Goal: Information Seeking & Learning: Understand process/instructions

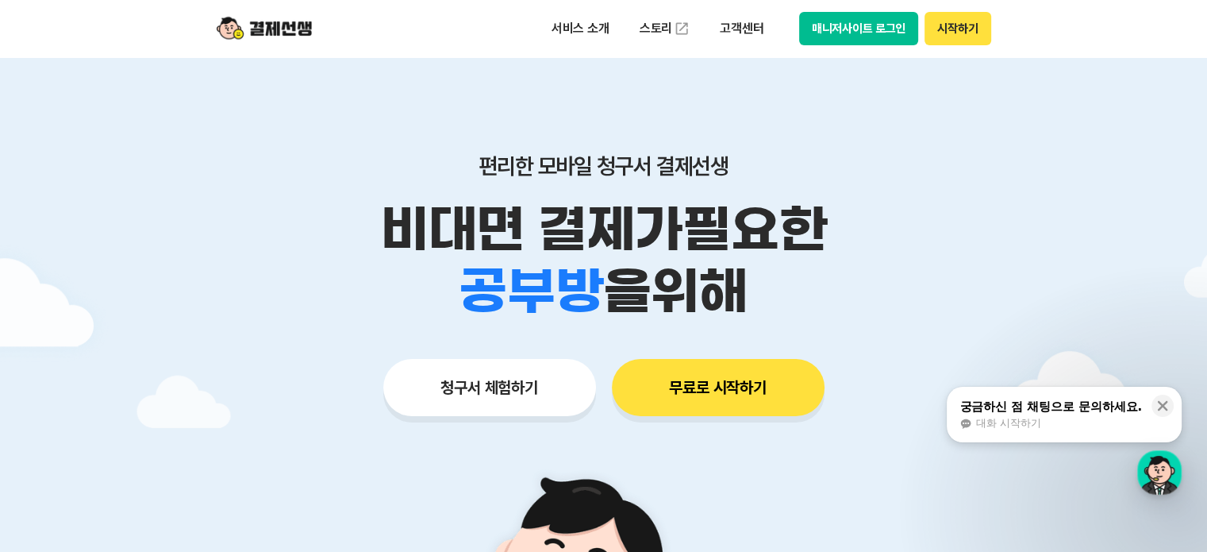
drag, startPoint x: 370, startPoint y: 158, endPoint x: 745, endPoint y: 271, distance: 392.0
click at [745, 271] on div "편리한 모바일 청구서 결제선생 비대면 결제가 필요한 학원 공부방 호텔 쇼핑몰 병원 배달 보험사 항공사 골프장 을 위해" at bounding box center [604, 237] width 813 height 170
click at [746, 271] on span "을 위해" at bounding box center [675, 291] width 144 height 62
click at [746, 272] on span "을 위해" at bounding box center [675, 291] width 144 height 62
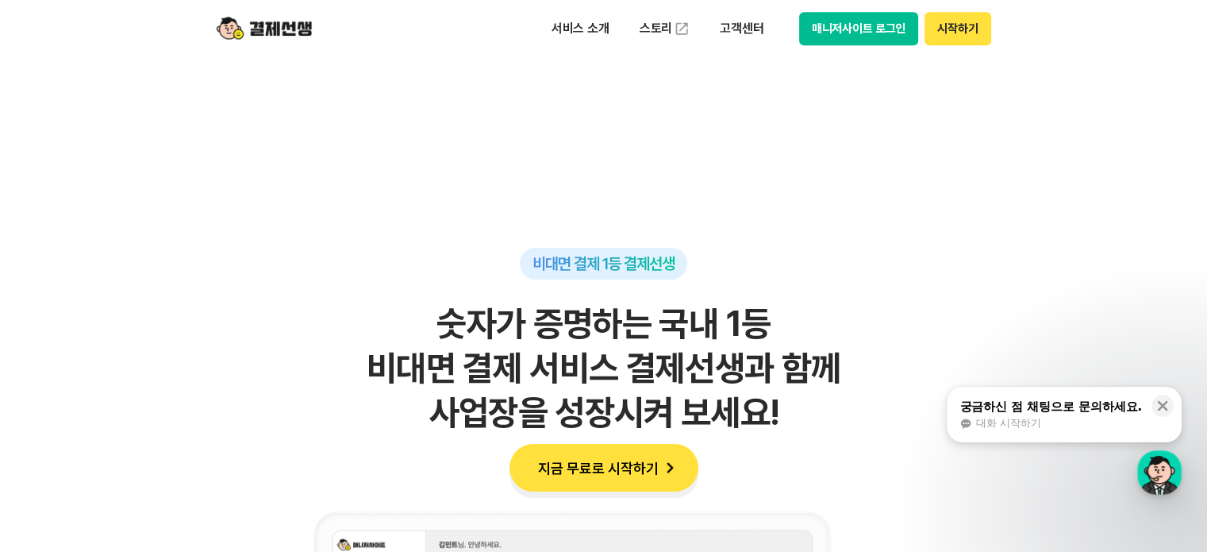
scroll to position [953, 0]
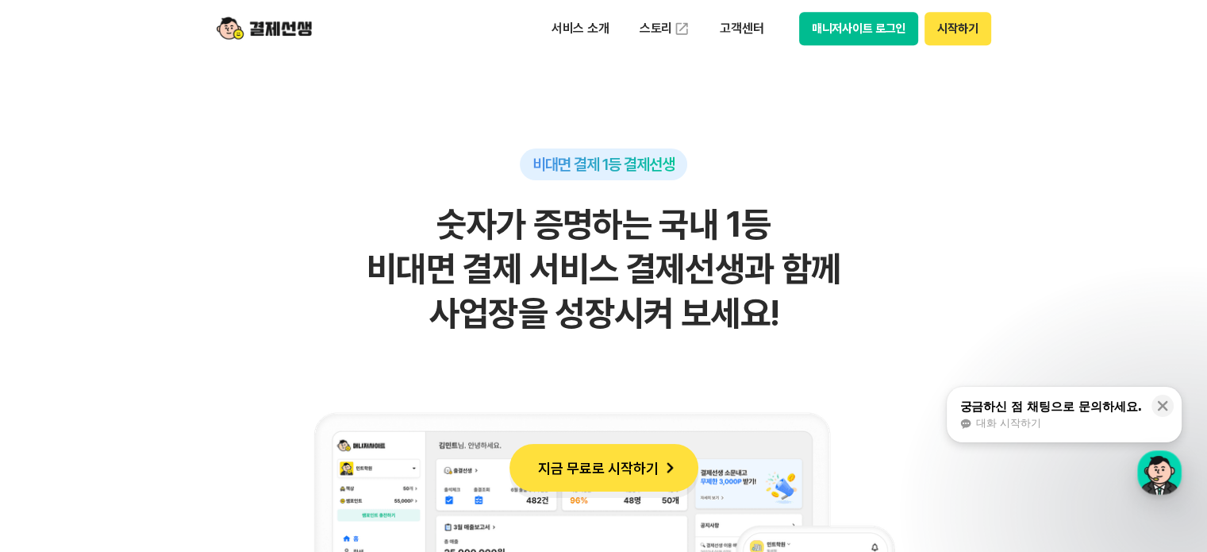
drag, startPoint x: 225, startPoint y: 182, endPoint x: 838, endPoint y: 323, distance: 628.9
click at [838, 323] on div "비대면 결제 1등 결제선생 숫자가 증명하는 국내 1등 비대면 결제 서비스 결제선생과 함께 사업장을 성장시켜 보세요!" at bounding box center [604, 521] width 778 height 746
click at [838, 323] on h2 "숫자가 증명하는 국내 1등 비대면 결제 서비스 결제선생과 함께 사업장을 성장시켜 보세요!" at bounding box center [604, 268] width 778 height 133
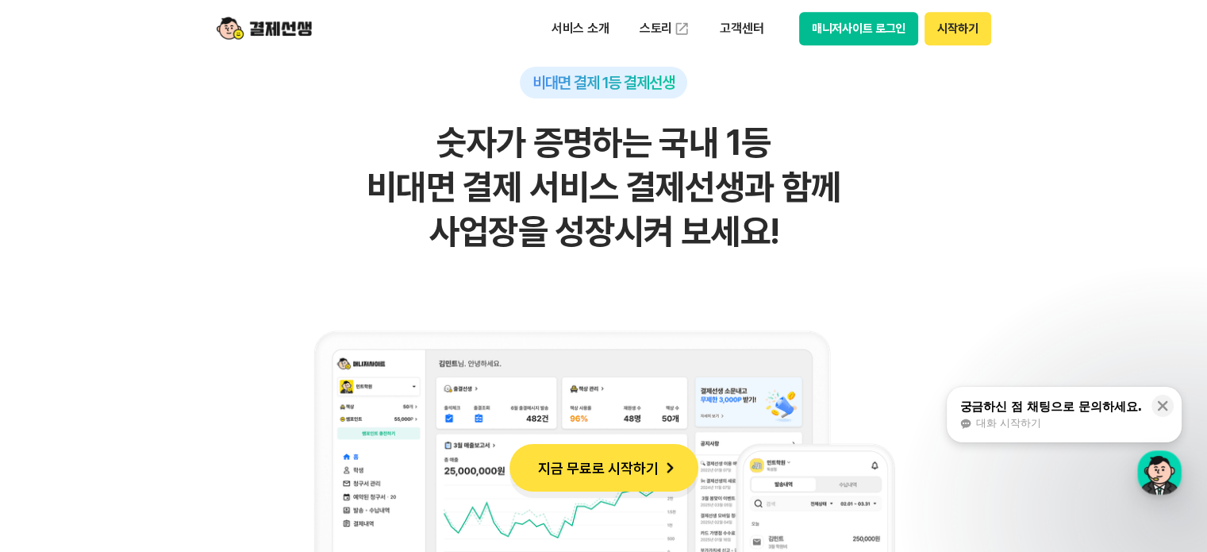
scroll to position [1191, 0]
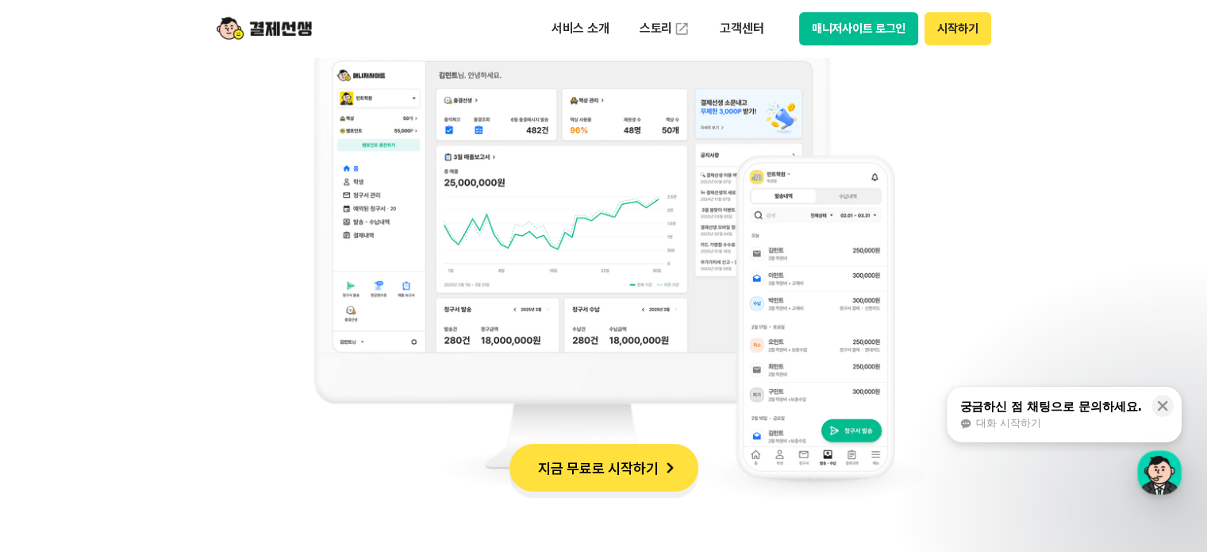
drag, startPoint x: 34, startPoint y: 177, endPoint x: 276, endPoint y: 241, distance: 250.3
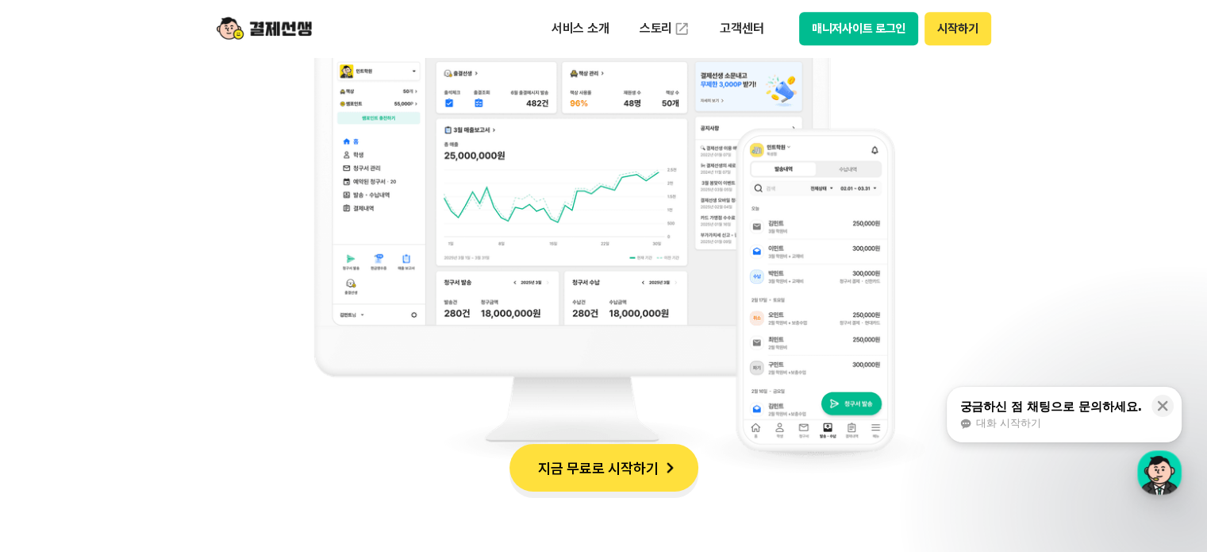
click at [260, 250] on div "비대면 결제 1등 결제선생 숫자가 증명하는 국내 1등 비대면 결제 서비스 결제선생과 함께 사업장을 성장시켜 보세요!" at bounding box center [604, 125] width 778 height 746
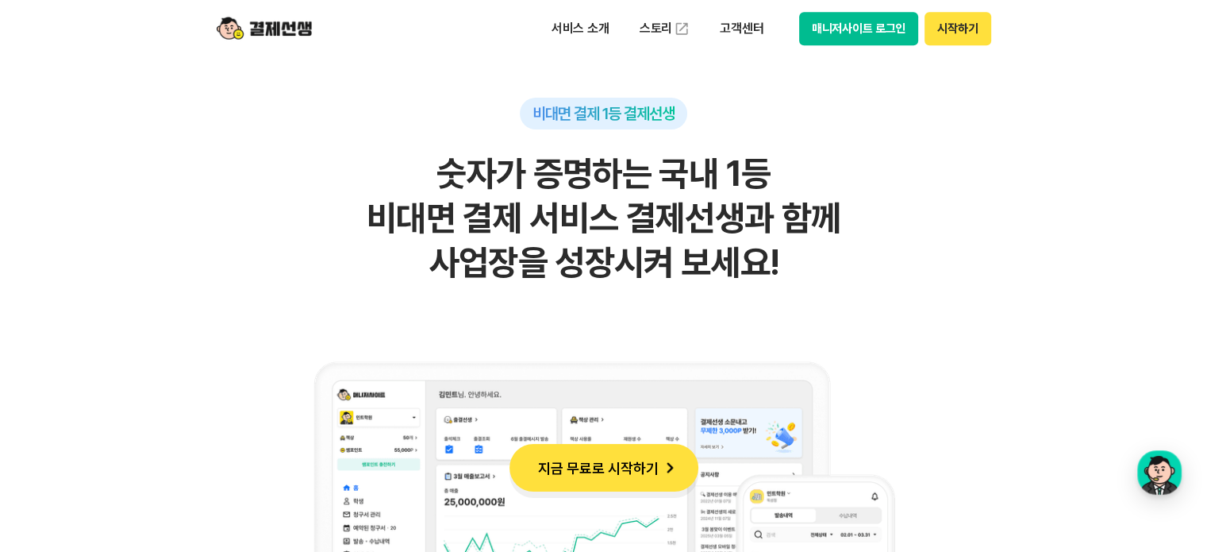
scroll to position [953, 0]
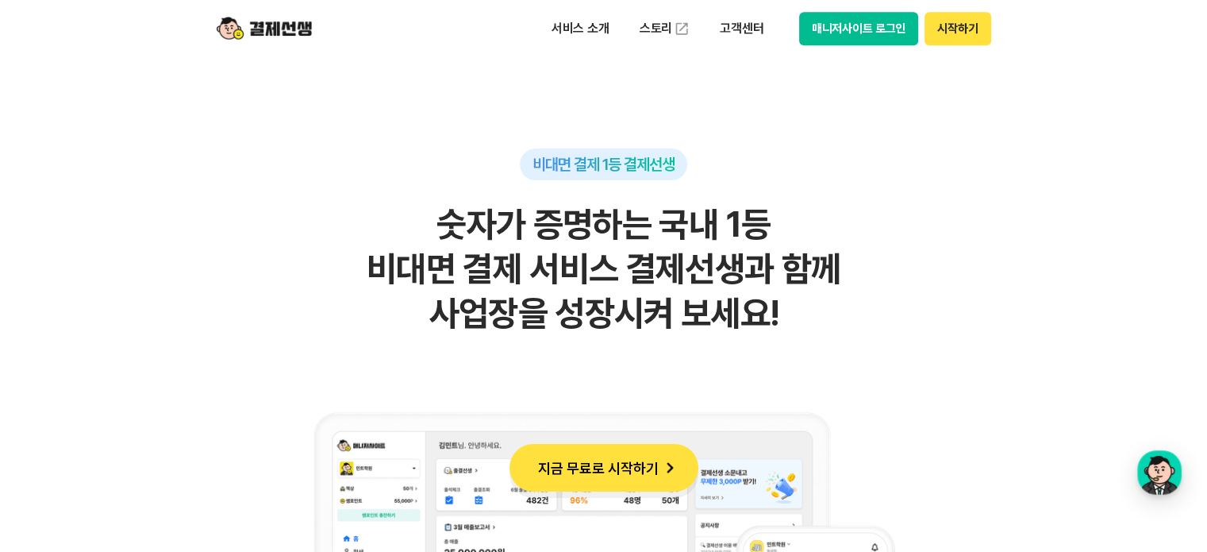
drag, startPoint x: 299, startPoint y: 218, endPoint x: 783, endPoint y: 302, distance: 491.3
click at [783, 302] on h2 "숫자가 증명하는 국내 1등 비대면 결제 서비스 결제선생과 함께 사업장을 성장시켜 보세요!" at bounding box center [604, 268] width 778 height 133
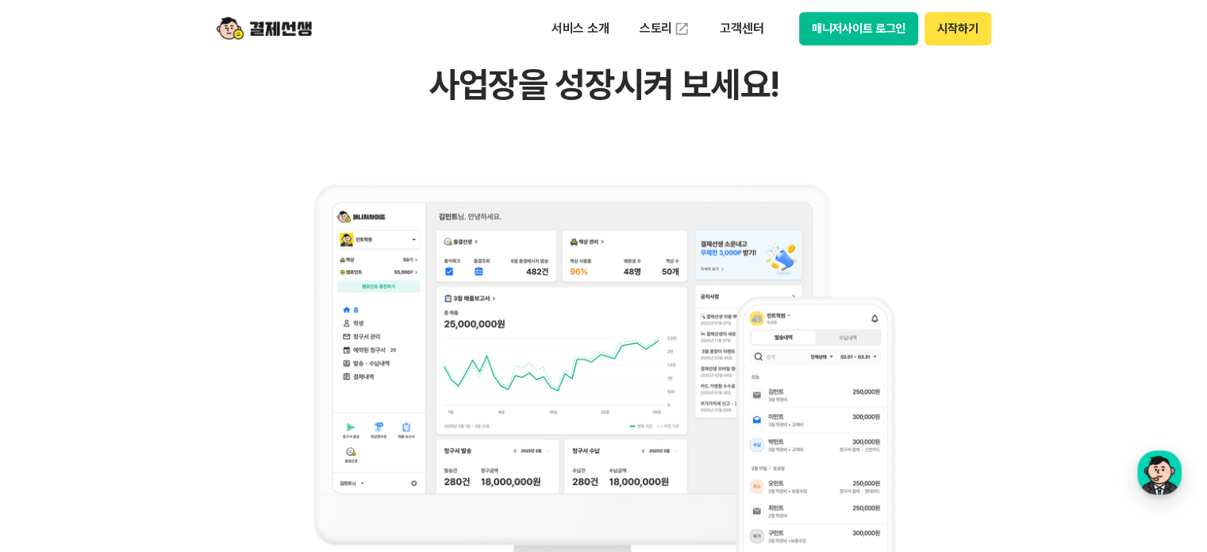
scroll to position [1191, 0]
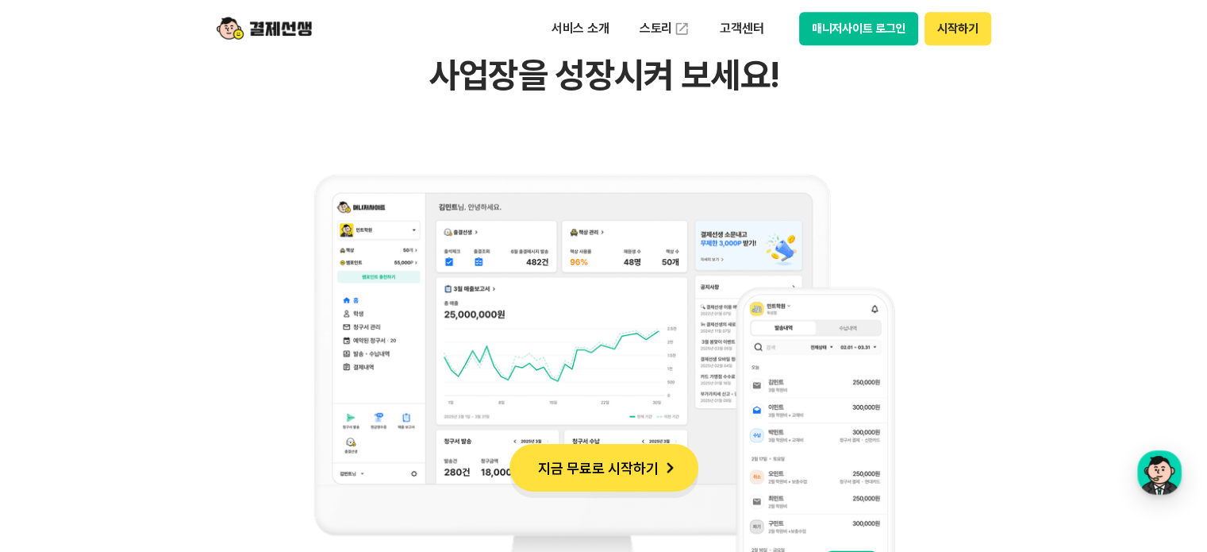
drag, startPoint x: 266, startPoint y: 117, endPoint x: 692, endPoint y: 115, distance: 426.3
click at [692, 115] on div "비대면 결제 1등 결제선생 숫자가 증명하는 국내 1등 비대면 결제 서비스 결제선생과 함께 사업장을 성장시켜 보세요!" at bounding box center [604, 283] width 778 height 746
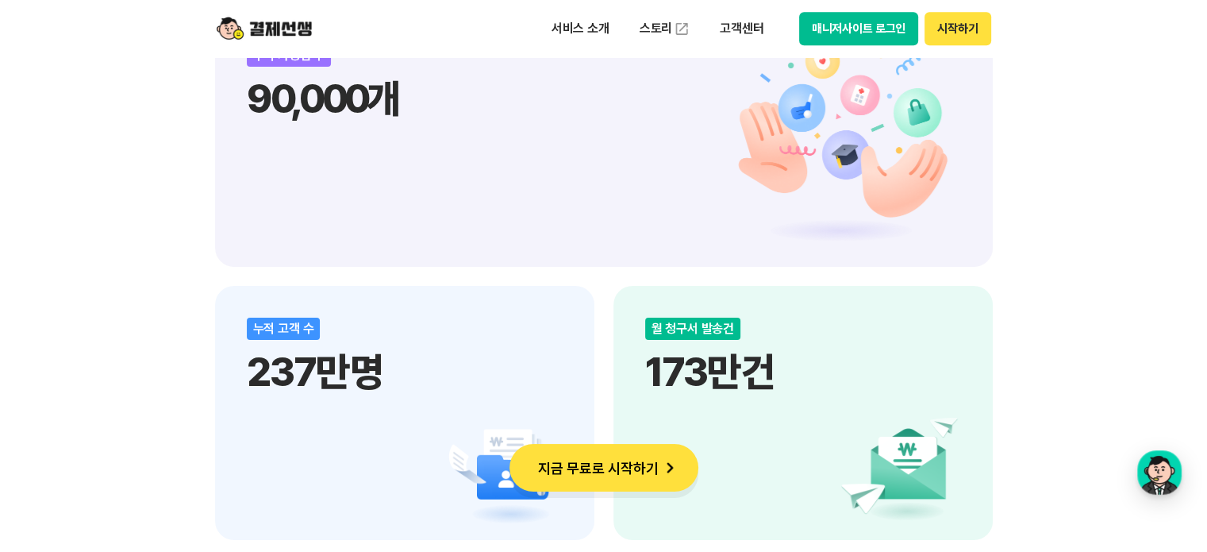
scroll to position [1905, 0]
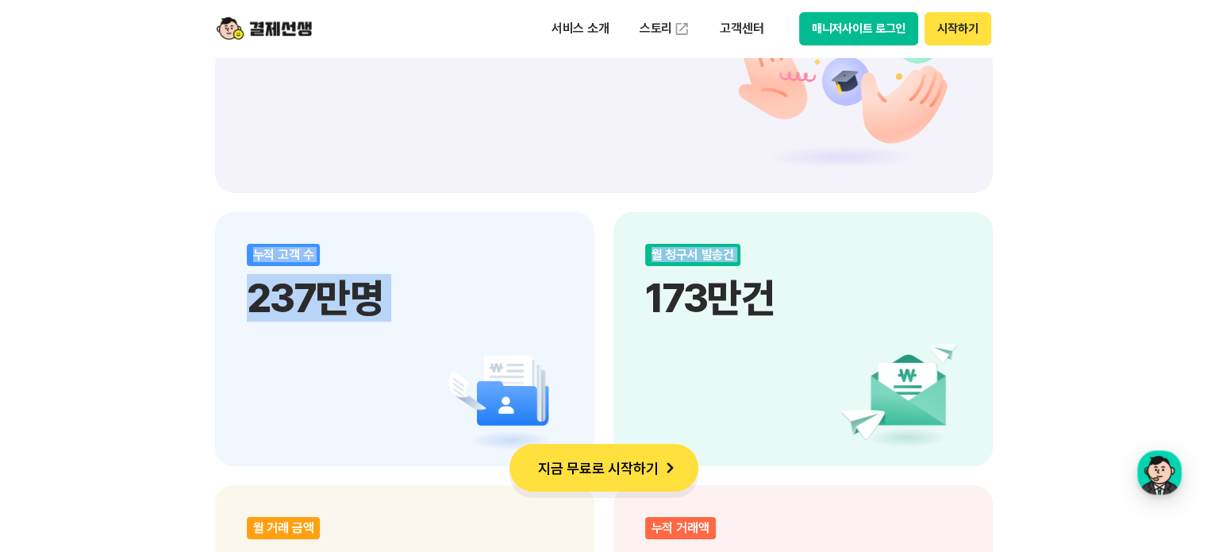
drag, startPoint x: 44, startPoint y: 251, endPoint x: 625, endPoint y: 265, distance: 580.5
click at [625, 265] on div "비대면 결제 1등 결제선생 숫자가 증명하는 국내 1등 비대면 결제 서비스 결제선생과 함께 사업장을 성장시켜 보세요! 누적 가맹점 수 90,00…" at bounding box center [603, 334] width 1207 height 2799
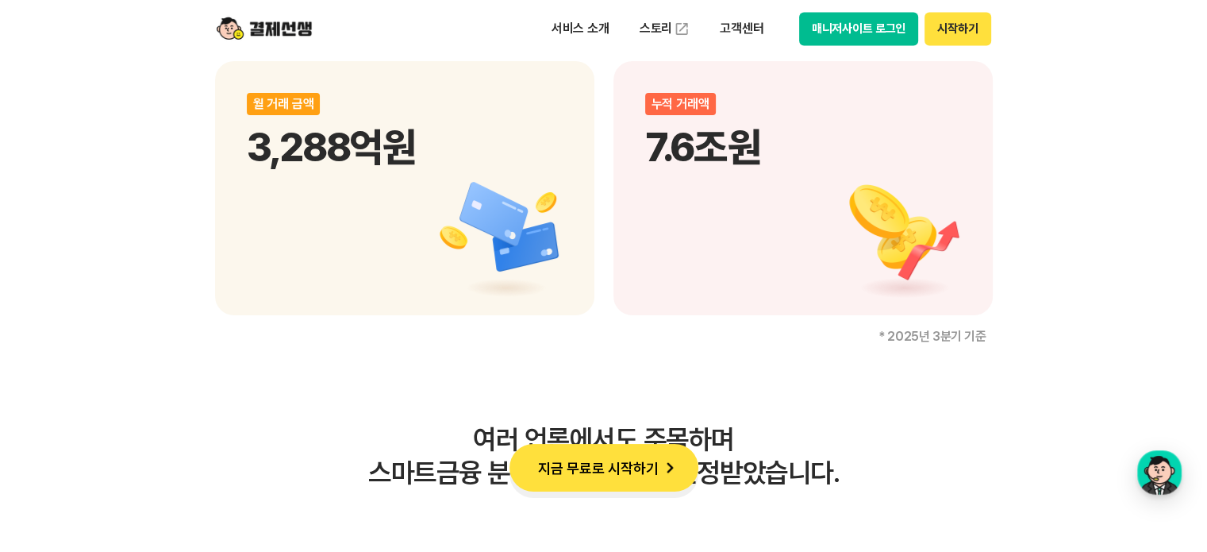
scroll to position [2620, 0]
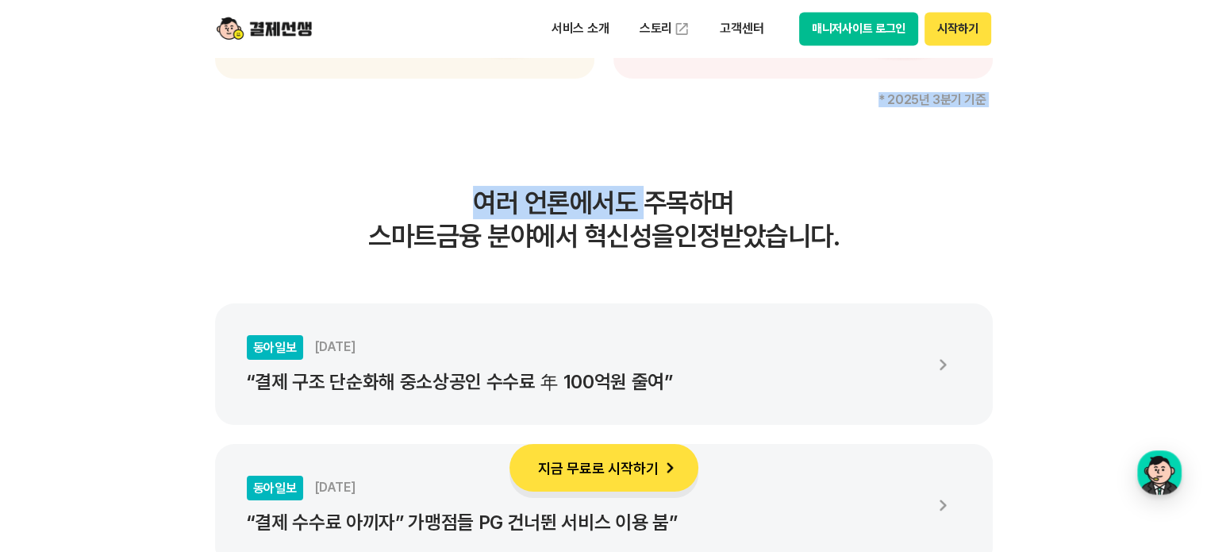
drag, startPoint x: 237, startPoint y: 167, endPoint x: 749, endPoint y: 206, distance: 513.5
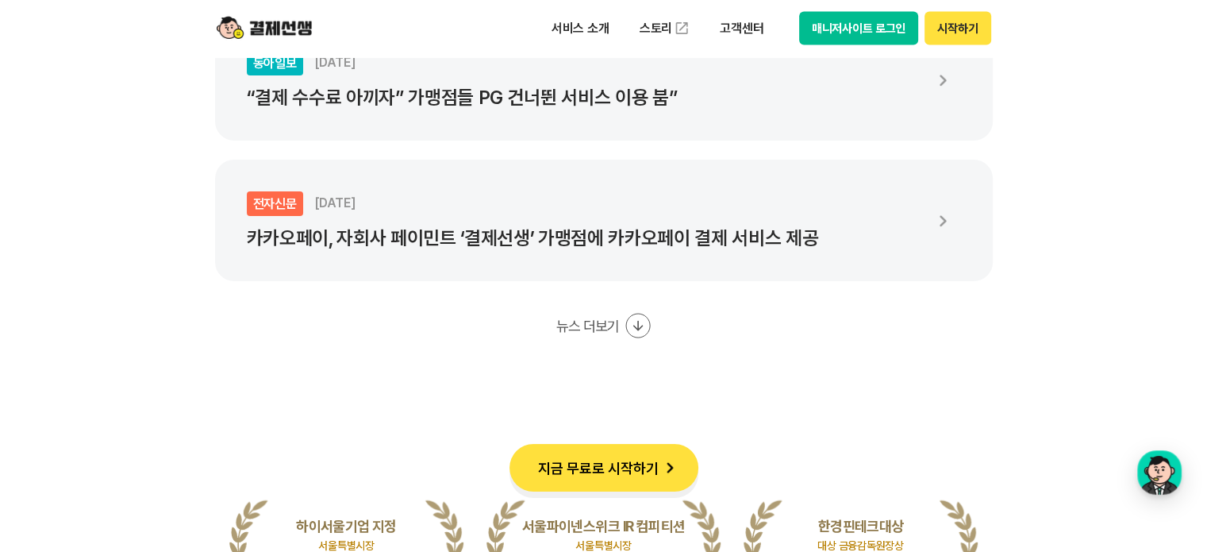
scroll to position [3255, 0]
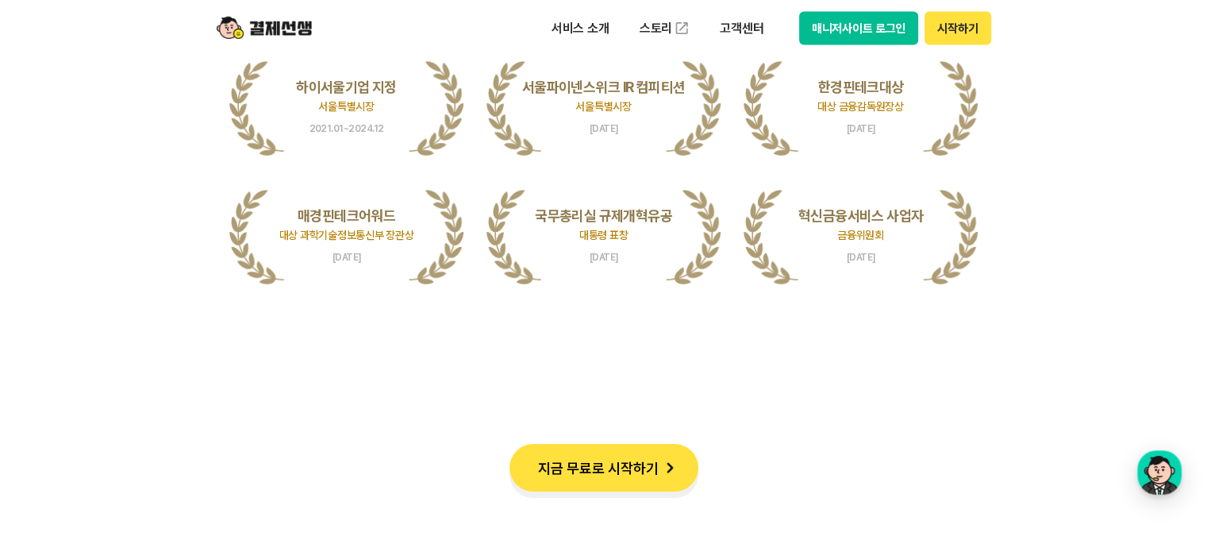
drag, startPoint x: 128, startPoint y: 136, endPoint x: 612, endPoint y: 159, distance: 484.8
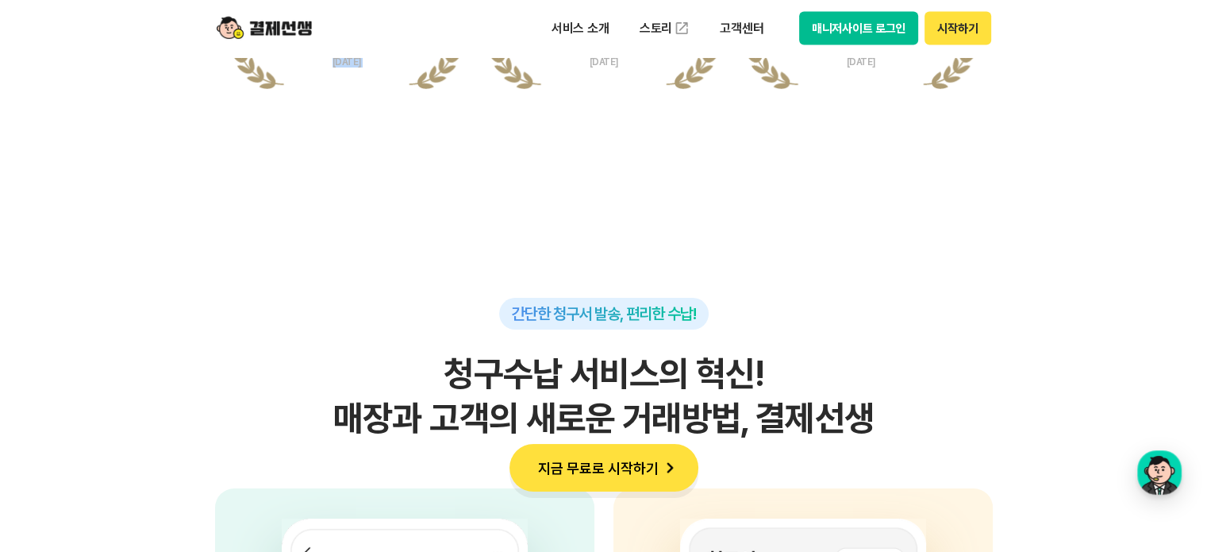
scroll to position [3731, 0]
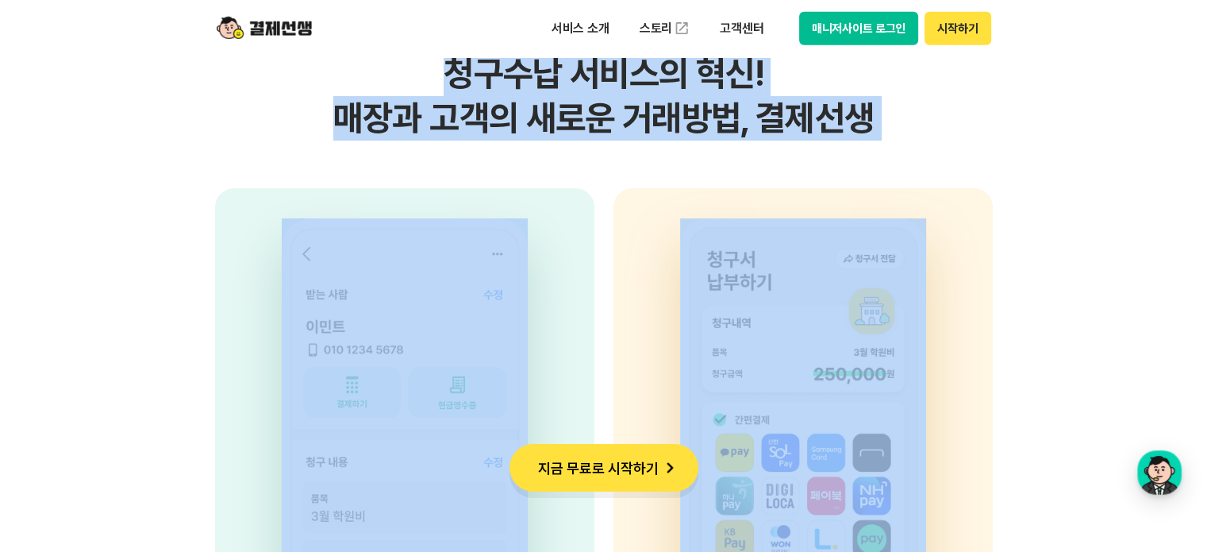
drag, startPoint x: 163, startPoint y: 183, endPoint x: 864, endPoint y: 225, distance: 702.2
click at [864, 225] on section "간단한 청구서 발송, 편리한 수납! 청구수납 서비스의 혁신! 매장과 고객의 새로운 거래방법, 결제선생 사업자 고객의 휴대전화번호, 금액, 사유…" at bounding box center [603, 290] width 1207 height 999
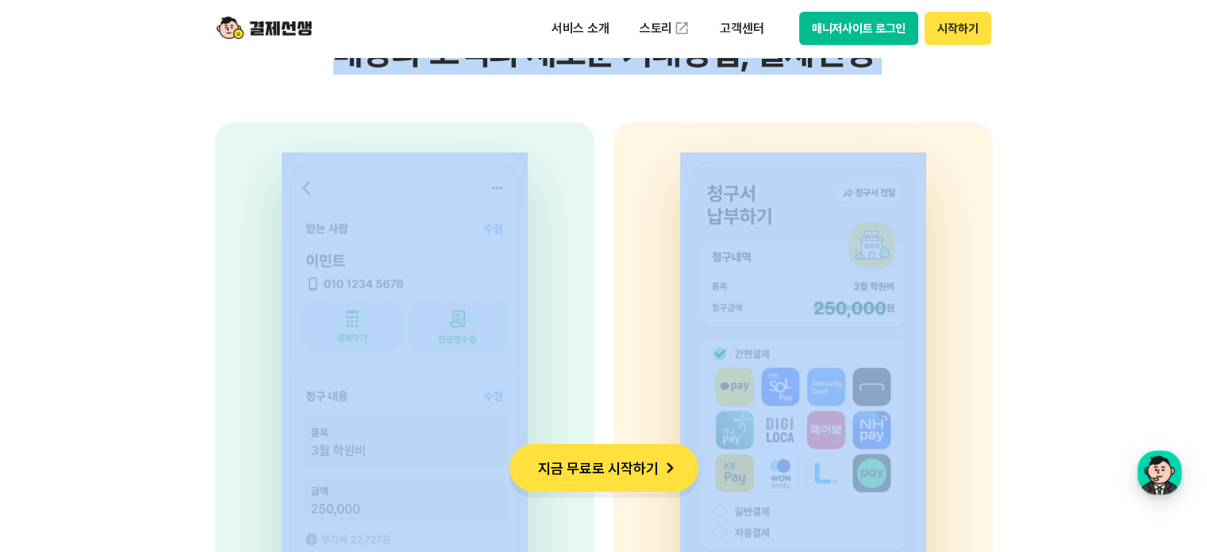
scroll to position [3969, 0]
click at [1021, 180] on section "간단한 청구서 발송, 편리한 수납! 청구수납 서비스의 혁신! 매장과 고객의 새로운 거래방법, 결제선생 사업자 고객의 휴대전화번호, 금액, 사유…" at bounding box center [603, 224] width 1207 height 999
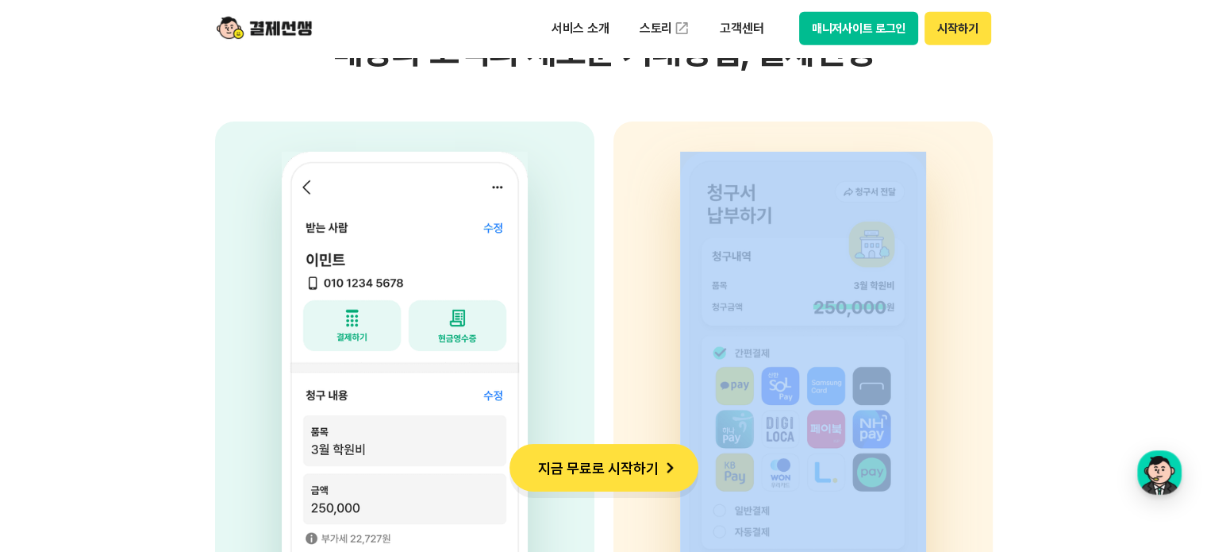
click at [1021, 180] on section "간단한 청구서 발송, 편리한 수납! 청구수납 서비스의 혁신! 매장과 고객의 새로운 거래방법, 결제선생 사업자 고객의 휴대전화번호, 금액, 사유…" at bounding box center [603, 224] width 1207 height 999
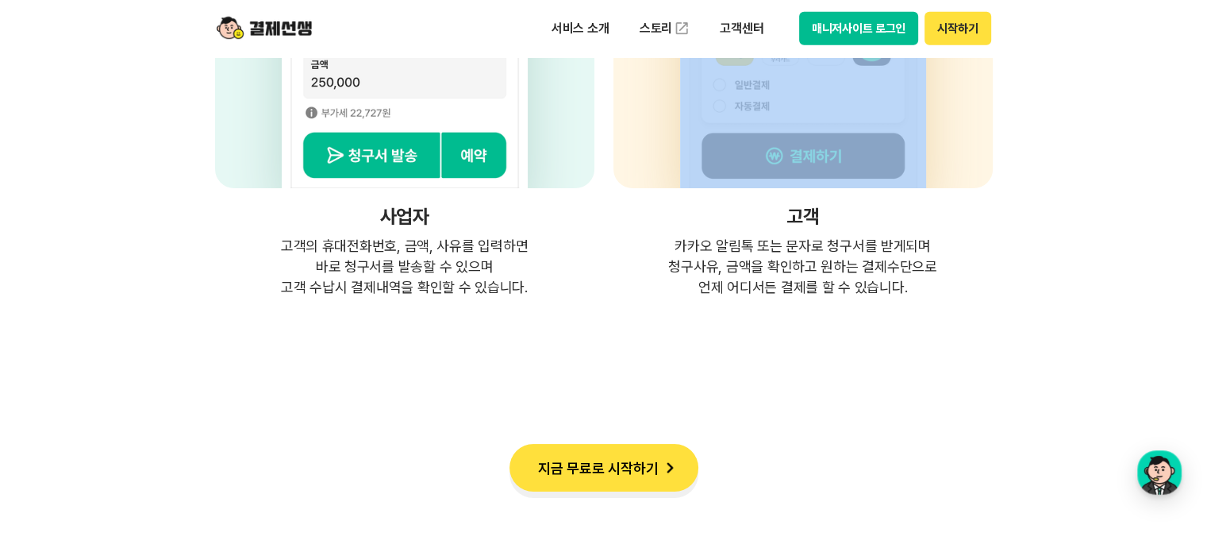
scroll to position [4445, 0]
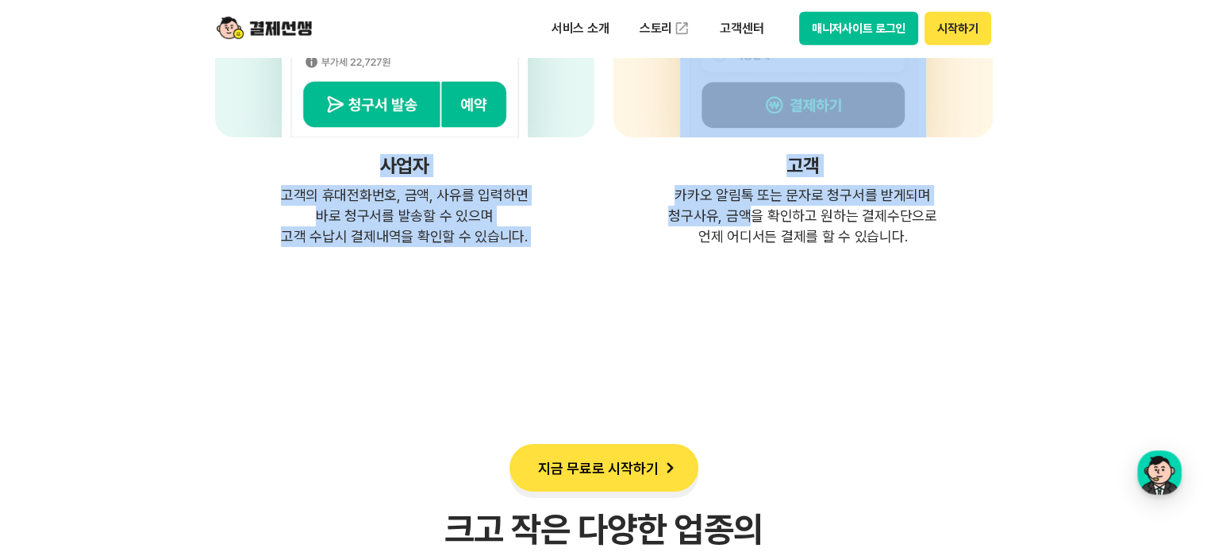
drag, startPoint x: 730, startPoint y: 202, endPoint x: 361, endPoint y: 171, distance: 370.4
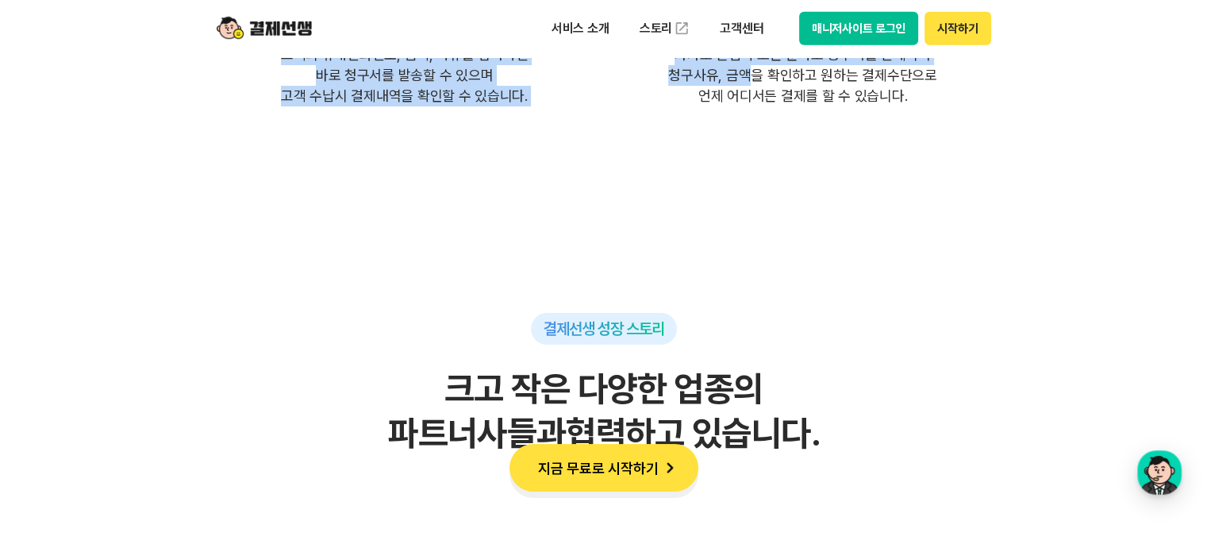
scroll to position [4763, 0]
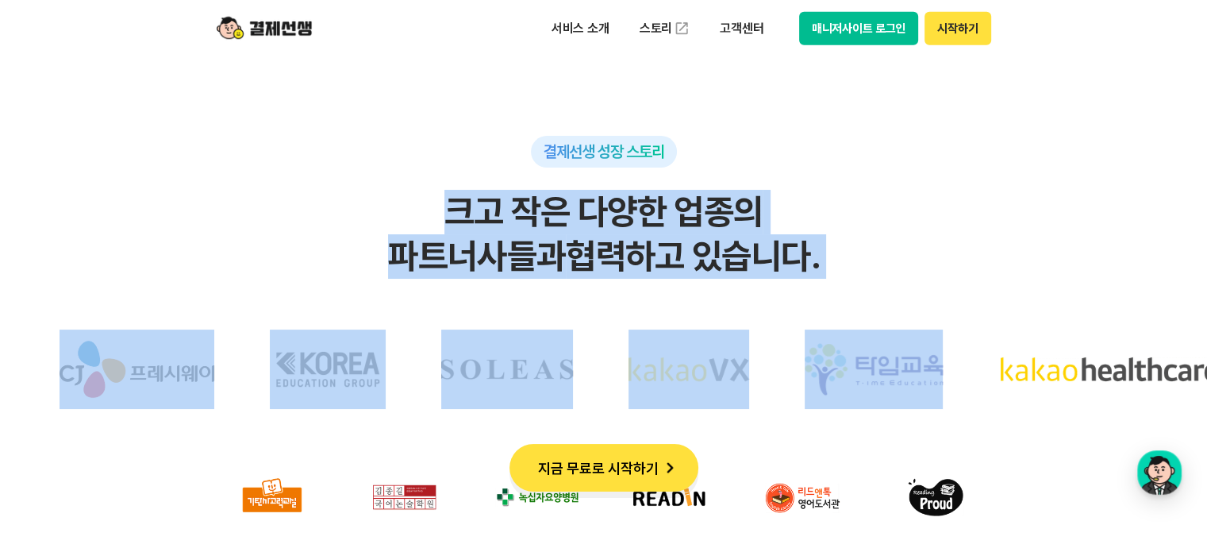
drag, startPoint x: 361, startPoint y: 171, endPoint x: 853, endPoint y: 287, distance: 505.4
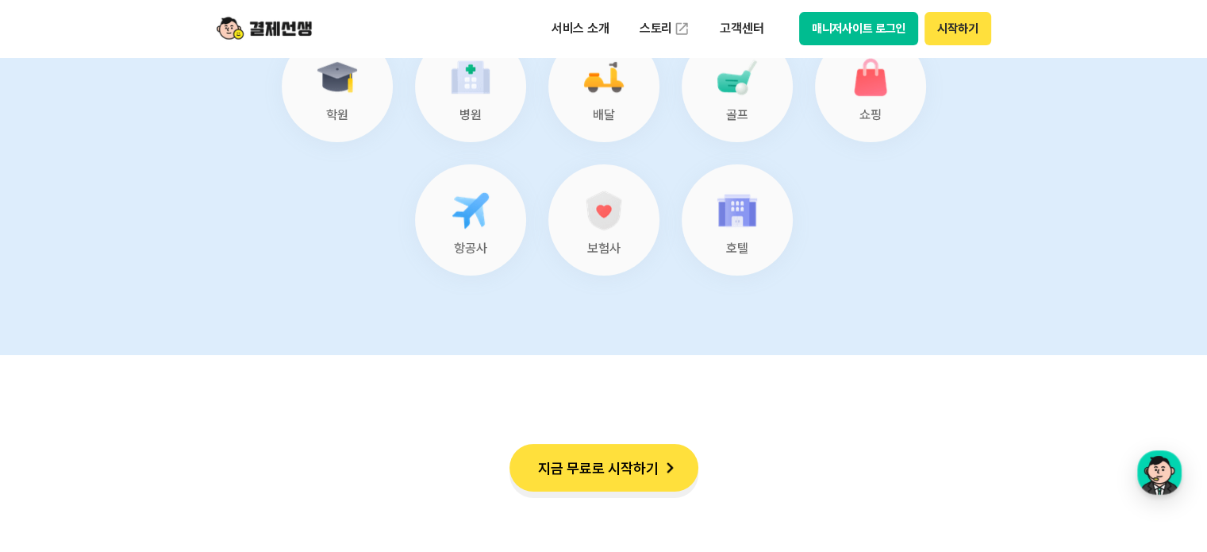
scroll to position [7303, 0]
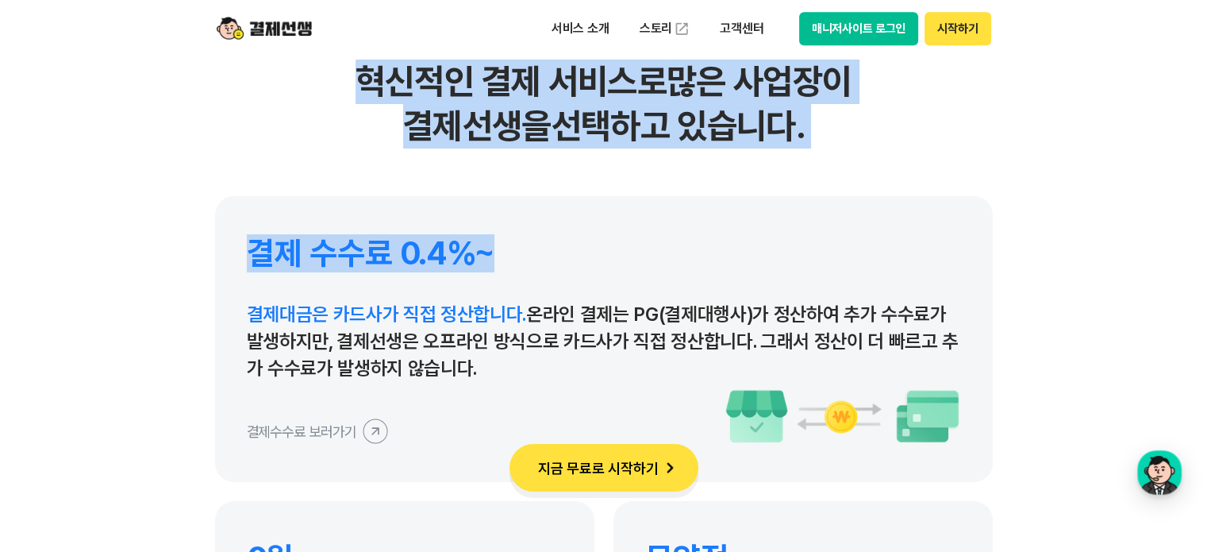
drag, startPoint x: 98, startPoint y: 81, endPoint x: 912, endPoint y: 155, distance: 817.0
click at [912, 155] on section "결제선생을 선택하는 이유 혁신적인 결제 서비스로 많은 사업장이 결제선생을 선택하고 있습니다. 결제 수수료 0.4%~ 결제대금은 카드사가 직접 …" at bounding box center [603, 309] width 1207 height 1021
click at [912, 155] on div "결제선생을 선택하는 이유 혁신적인 결제 서비스로 많은 사업장이 결제선생을 선택하고 있습니다. 결제 수수료 0.4%~ 결제대금은 카드사가 직접 …" at bounding box center [604, 365] width 778 height 719
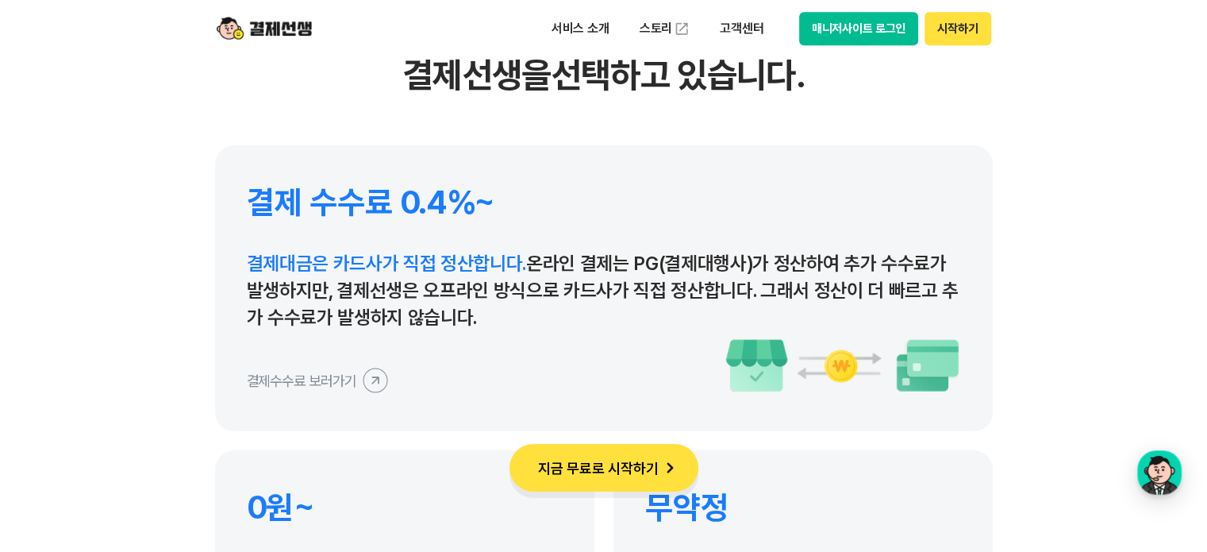
scroll to position [7382, 0]
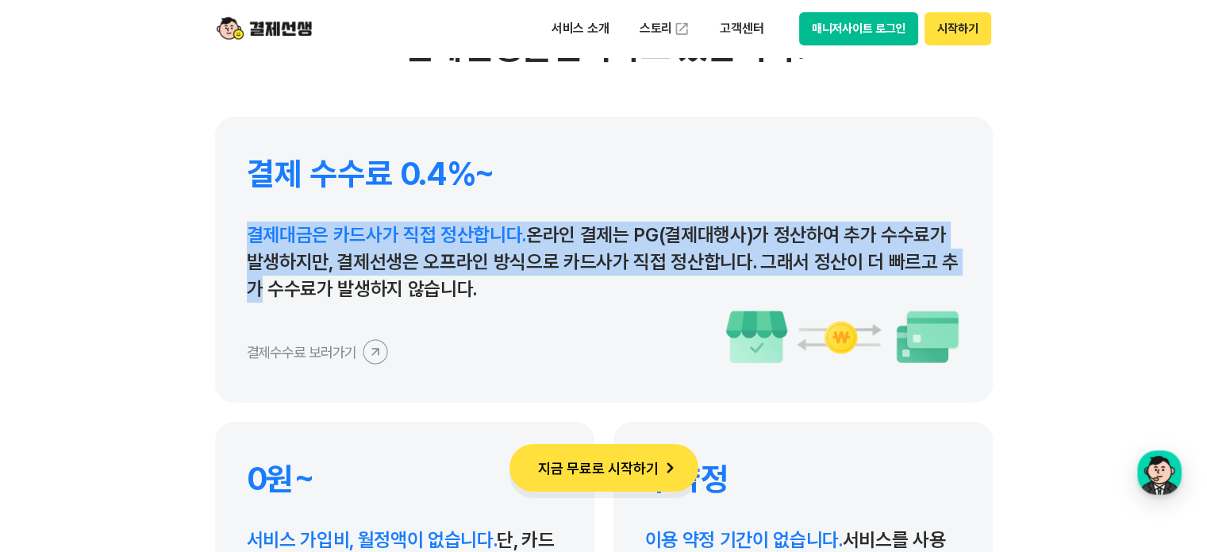
drag, startPoint x: 908, startPoint y: 133, endPoint x: 1014, endPoint y: 276, distance: 178.3
click at [1014, 276] on section "결제선생을 선택하는 이유 혁신적인 결제 서비스로 많은 사업장이 결제선생을 선택하고 있습니다. 결제 수수료 0.4%~ 결제대금은 카드사가 직접 …" at bounding box center [603, 230] width 1207 height 1021
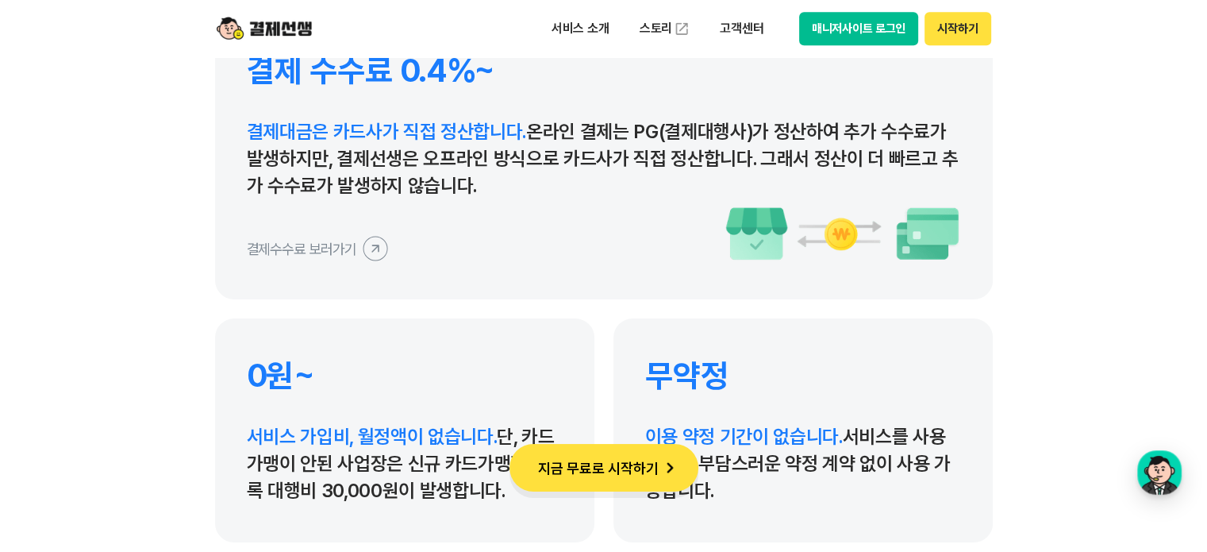
scroll to position [7621, 0]
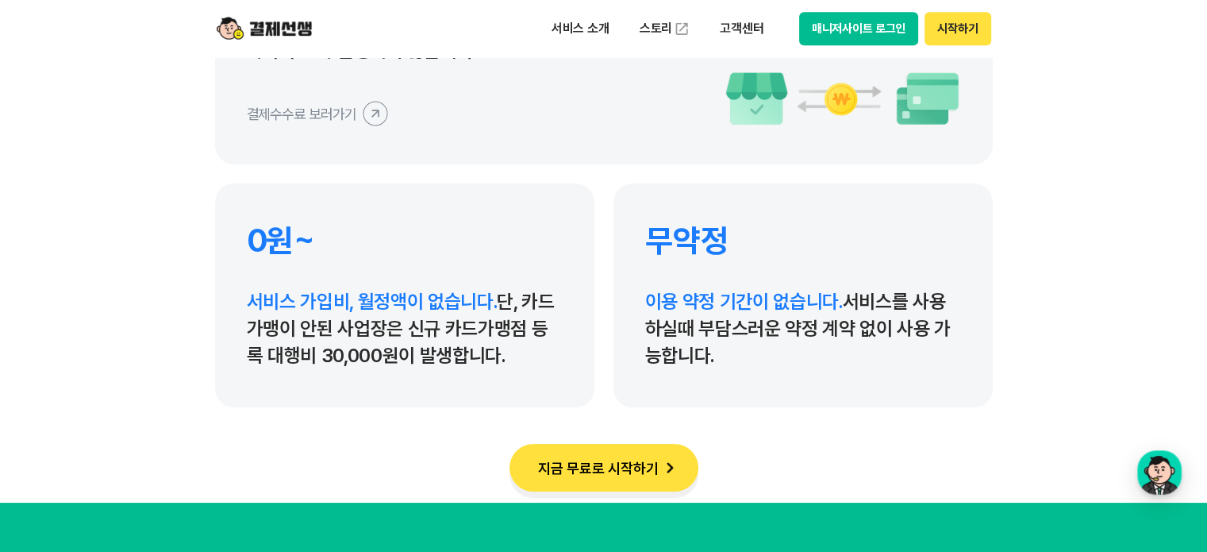
drag, startPoint x: 972, startPoint y: 187, endPoint x: 1022, endPoint y: 344, distance: 164.4
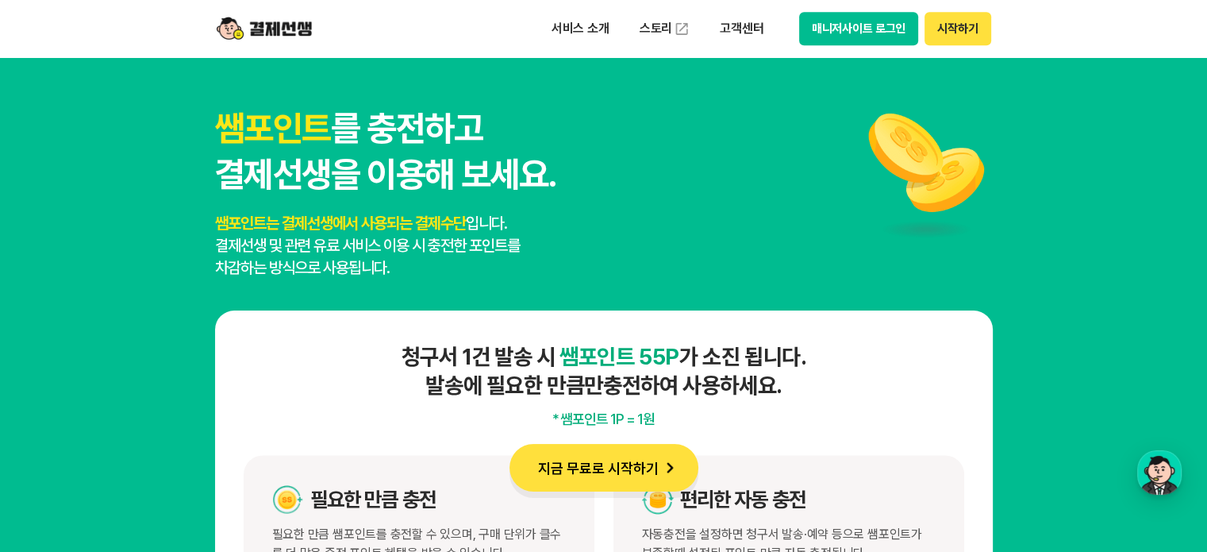
scroll to position [8256, 0]
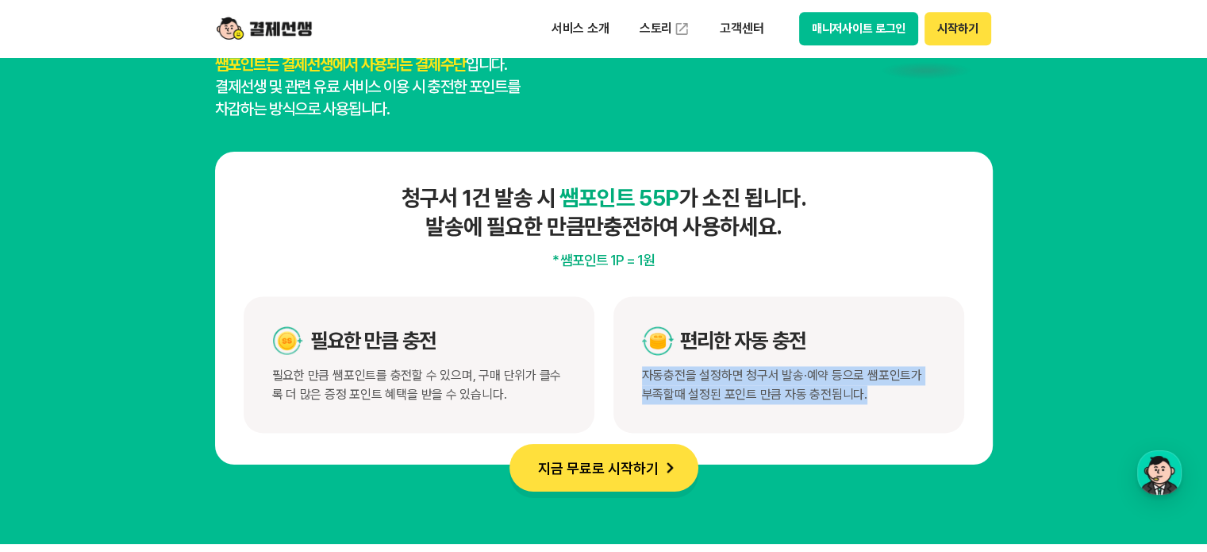
drag, startPoint x: 1022, startPoint y: 342, endPoint x: 972, endPoint y: 410, distance: 84.5
click at [972, 410] on section "쌤포인트 를 충전하고 결제선생을 이용해 보세요. 쌤포인트는 결제선생에서 사용되는 결제수단 입니다. 결제선생 및 관련 유료 서비스 이용 시 충전…" at bounding box center [603, 205] width 1207 height 676
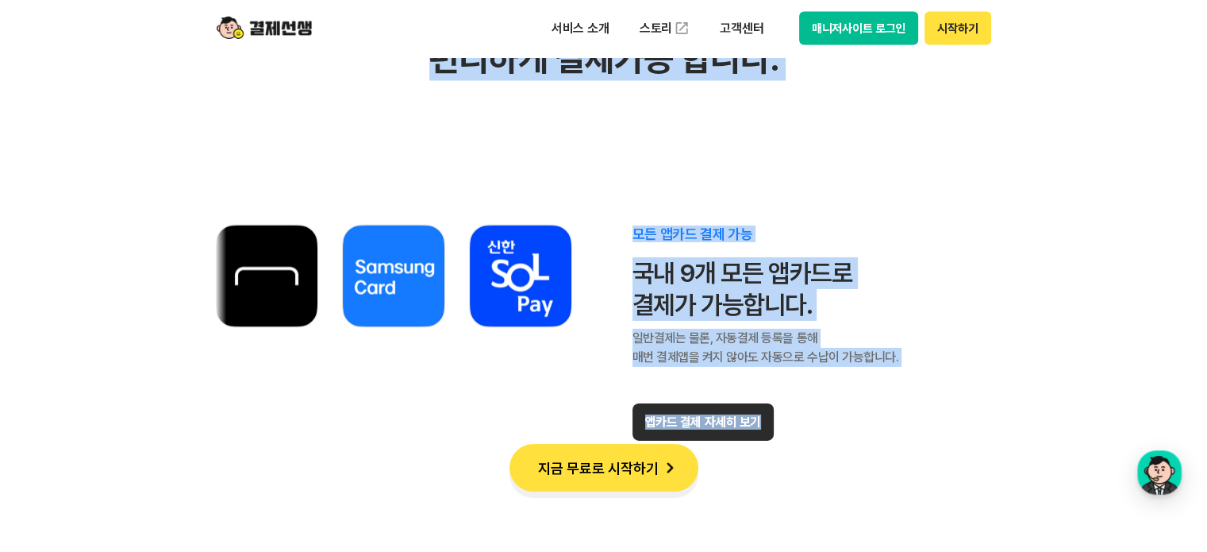
scroll to position [9129, 0]
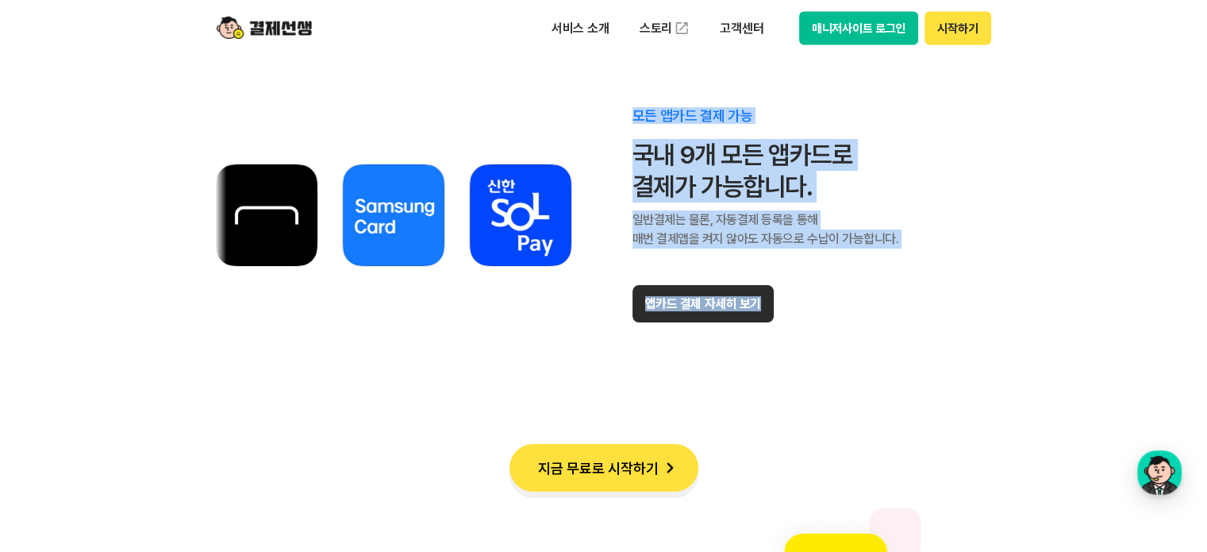
drag, startPoint x: 922, startPoint y: 190, endPoint x: 917, endPoint y: 360, distance: 170.7
click at [917, 360] on section "다양한 결제수단 지원 다양한 결제수단으로 편리하게 결제가능 합니다. 모든 앱카드 결제 가능 국내 9개 모든 앱카드로 결제가 가능합니다. 일반결…" at bounding box center [603, 503] width 1207 height 1664
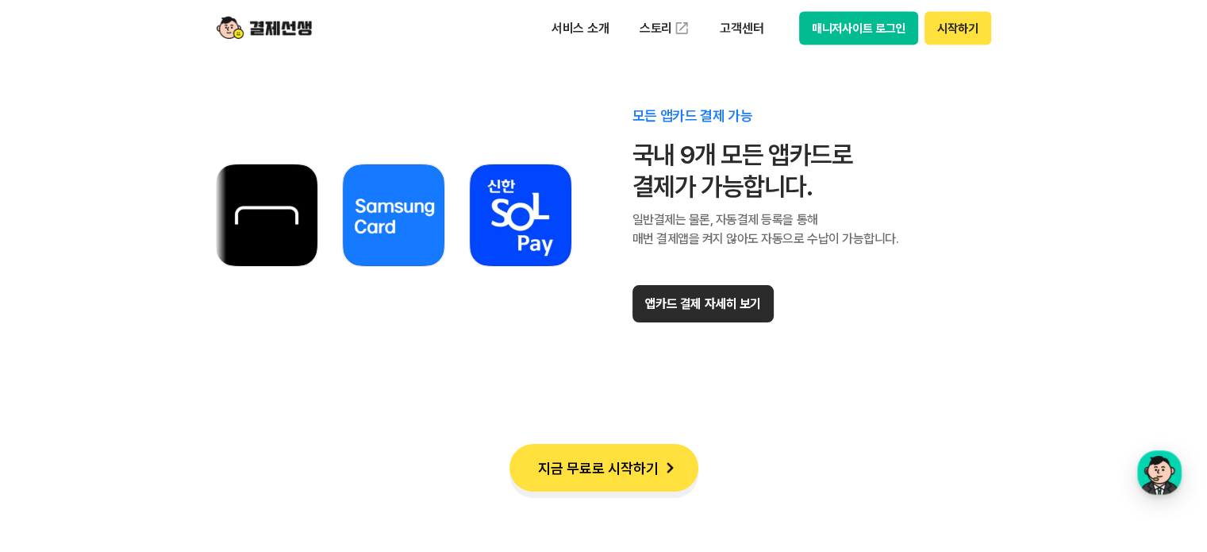
click at [915, 360] on div "모든 앱카드 결제 가능 국내 9개 모든 앱카드로 결제가 가능합니다. 일반결제는 물론, 자동결제 등록을 통해 매번 결제앱을 켜지 않아도 자동으로…" at bounding box center [604, 215] width 778 height 302
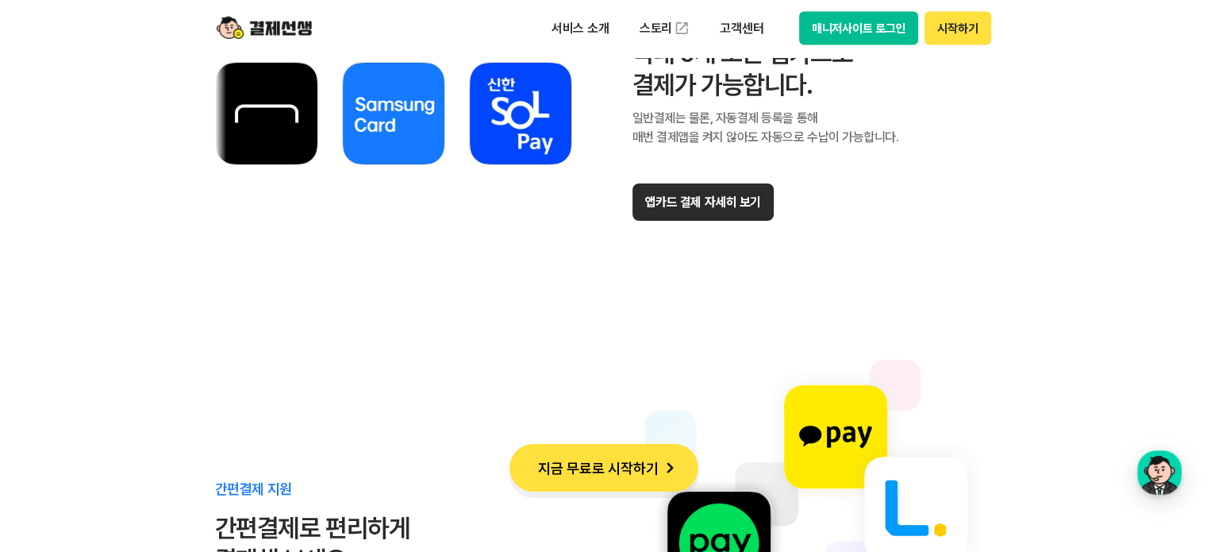
scroll to position [9446, 0]
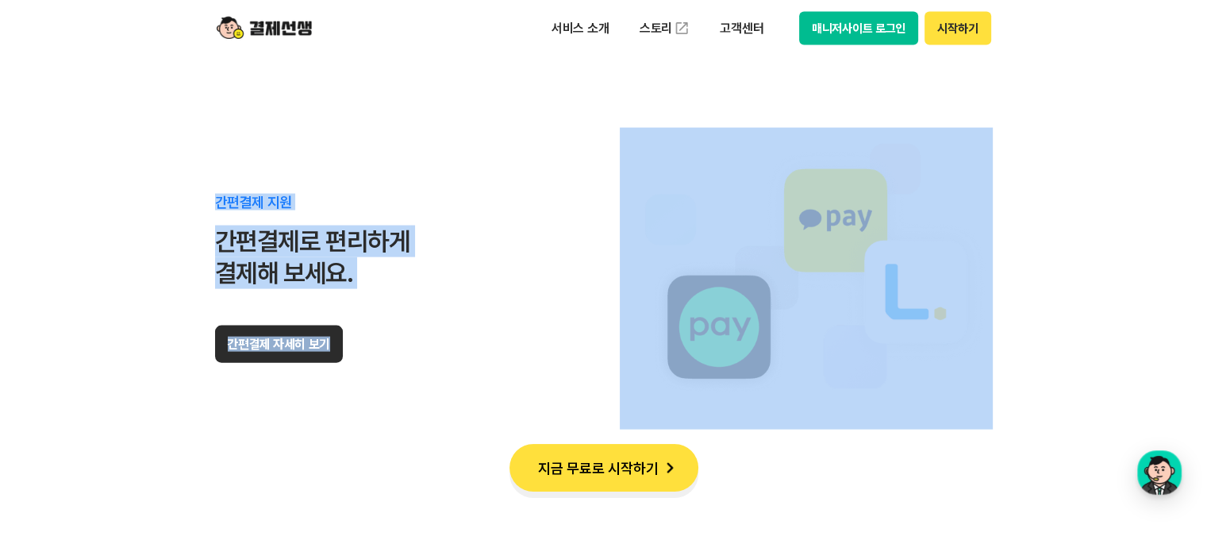
drag, startPoint x: 34, startPoint y: 102, endPoint x: 984, endPoint y: 349, distance: 981.0
click at [984, 349] on section "다양한 결제수단 지원 다양한 결제수단으로 편리하게 결제가능 합니다. 모든 앱카드 결제 가능 국내 9개 모든 앱카드로 결제가 가능합니다. 일반결…" at bounding box center [603, 185] width 1207 height 1664
click at [984, 349] on img at bounding box center [806, 279] width 373 height 302
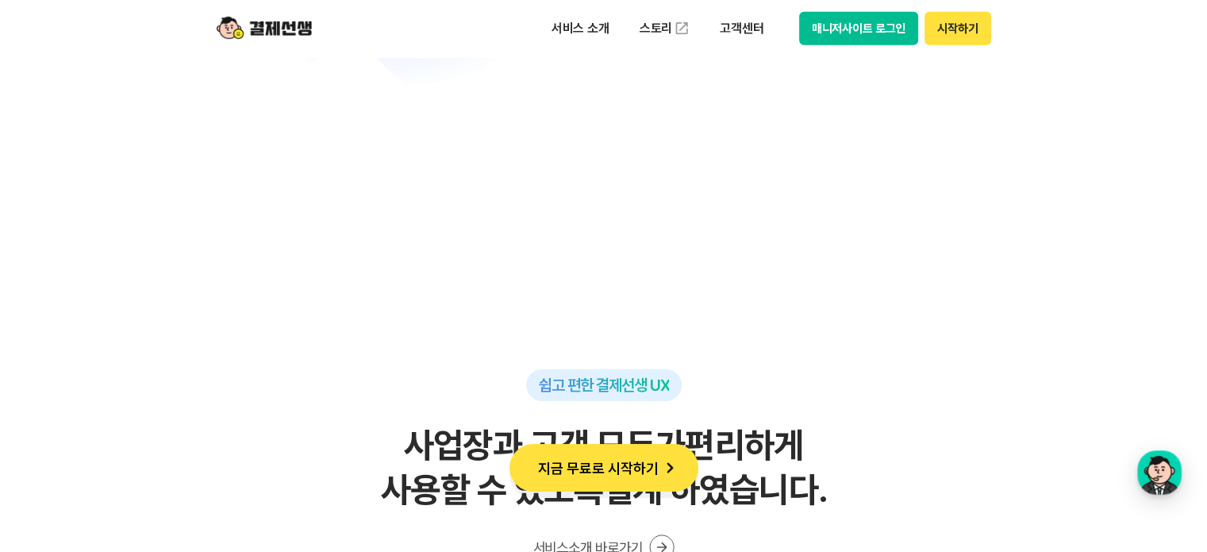
scroll to position [10320, 0]
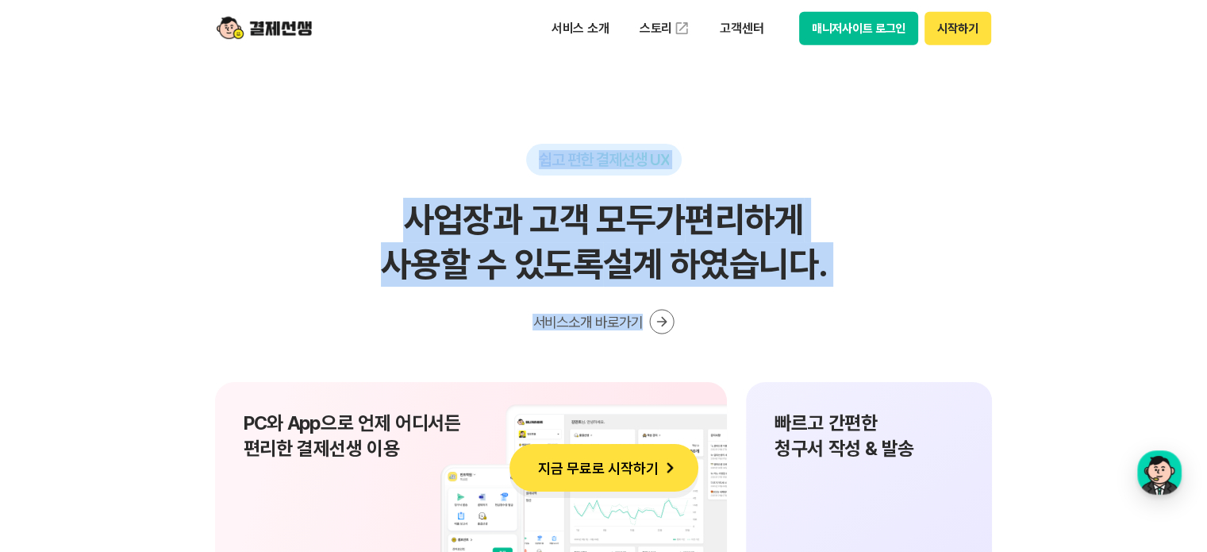
drag, startPoint x: 101, startPoint y: 152, endPoint x: 911, endPoint y: 302, distance: 824.1
click at [911, 302] on div "쉽고 편한 결제선생 UX 사업장과 고객 모두가 편리하게 사용할 수 있도록 설계 하였습니다. 서비스소개 바로가기" at bounding box center [604, 239] width 778 height 191
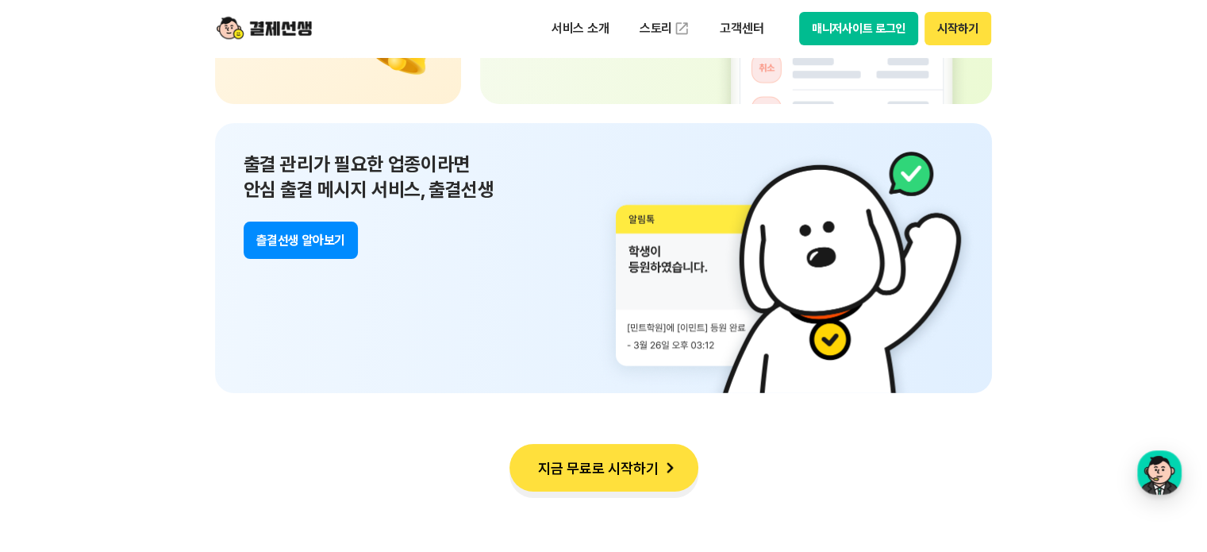
scroll to position [11431, 0]
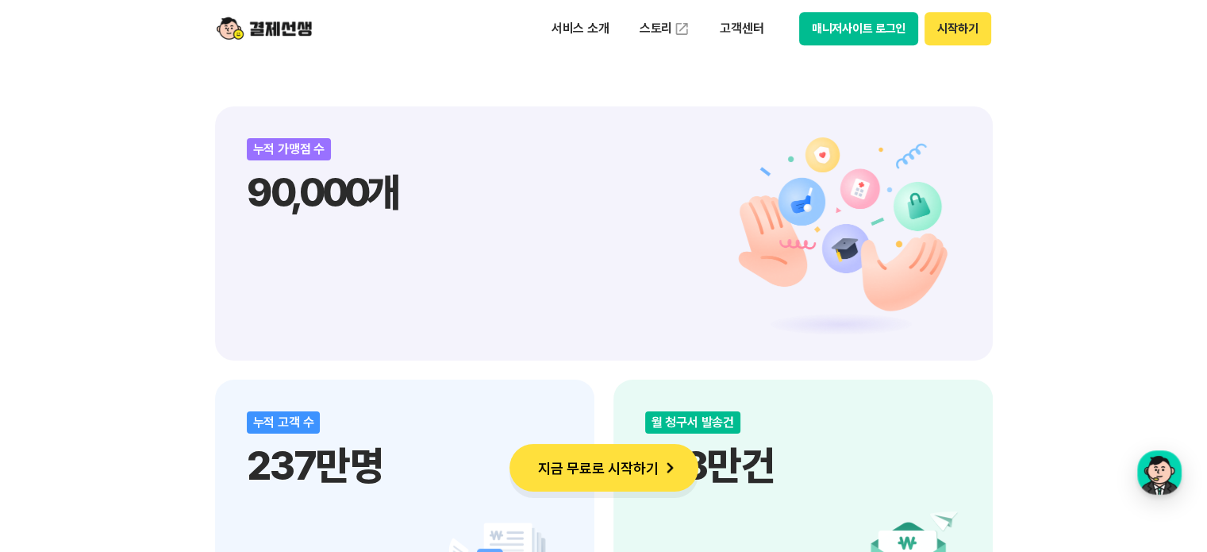
scroll to position [1307, 0]
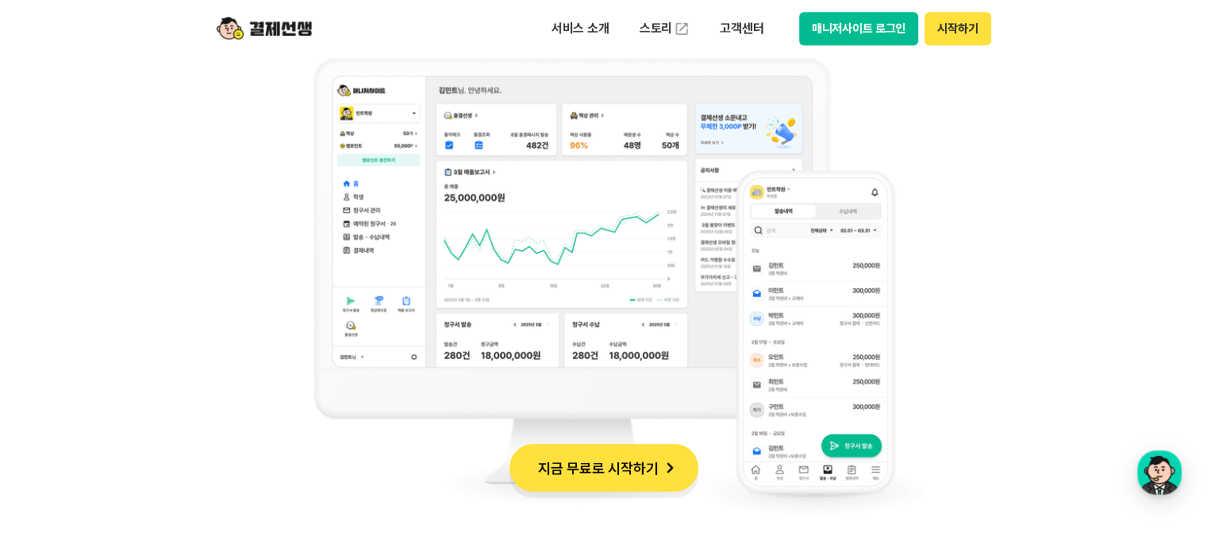
click at [1203, 6] on header "서비스 소개 스토리 고객센터 매니저사이트 로그인 시작하기" at bounding box center [603, 28] width 1207 height 57
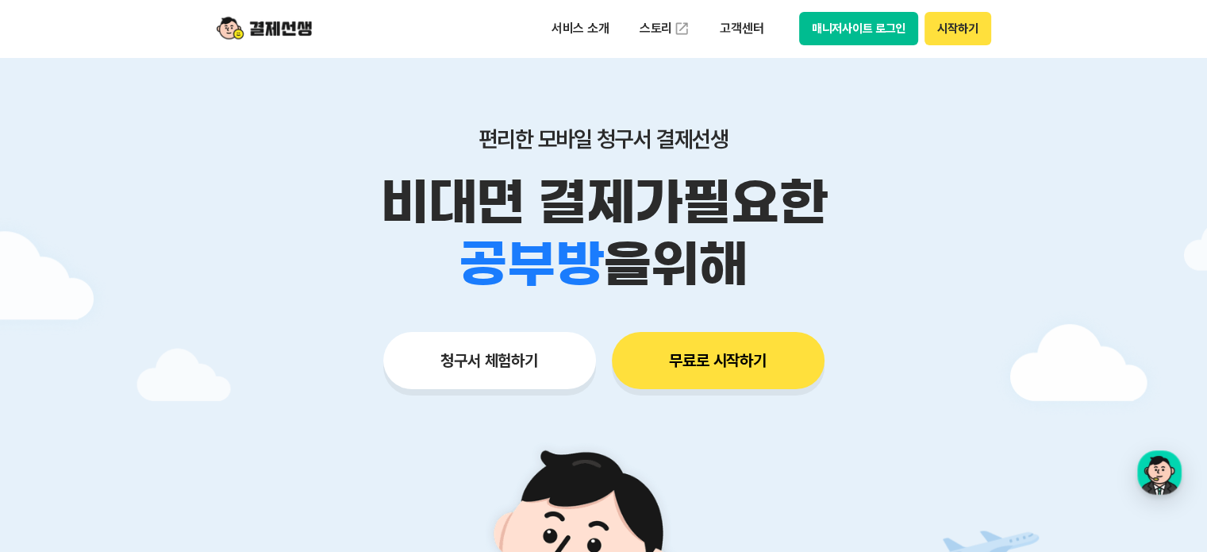
scroll to position [0, 0]
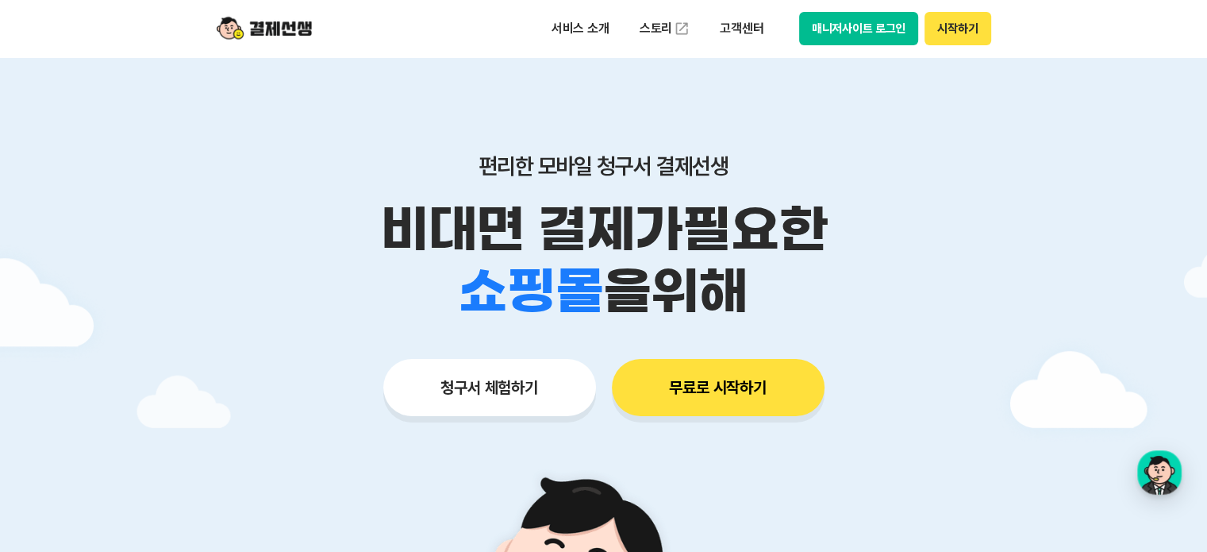
drag, startPoint x: 461, startPoint y: 165, endPoint x: 727, endPoint y: 296, distance: 296.4
click at [727, 296] on div "편리한 모바일 청구서 결제선생 비대면 결제가 필요한 학원 공부방 호텔 쇼핑몰 병원 배달 보험사 항공사 골프장 을 위해" at bounding box center [604, 237] width 813 height 170
click at [727, 296] on span "을 위해" at bounding box center [675, 291] width 144 height 62
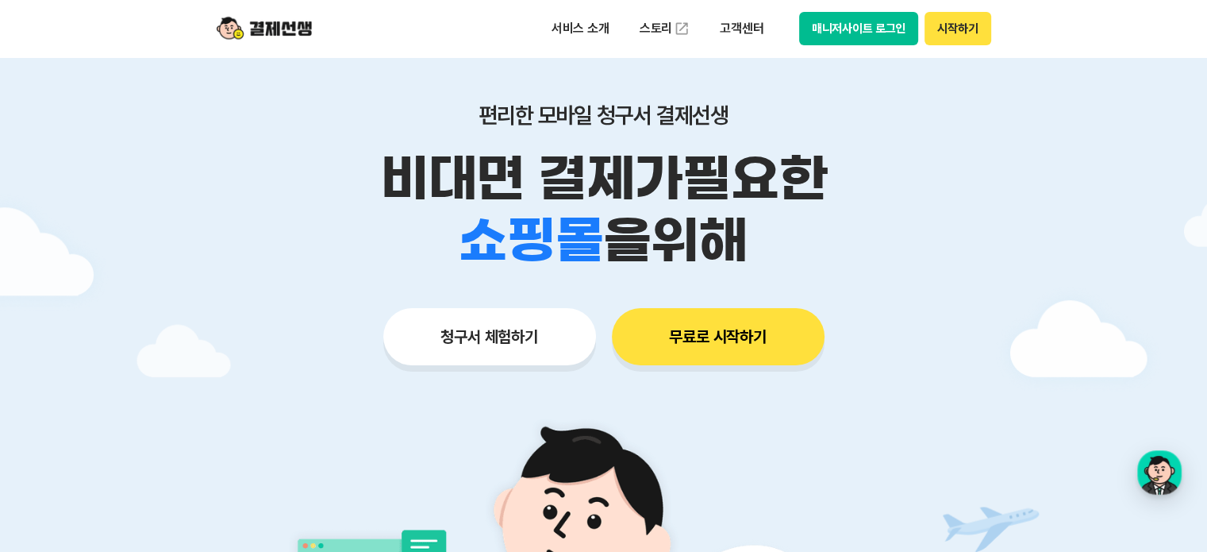
scroll to position [79, 0]
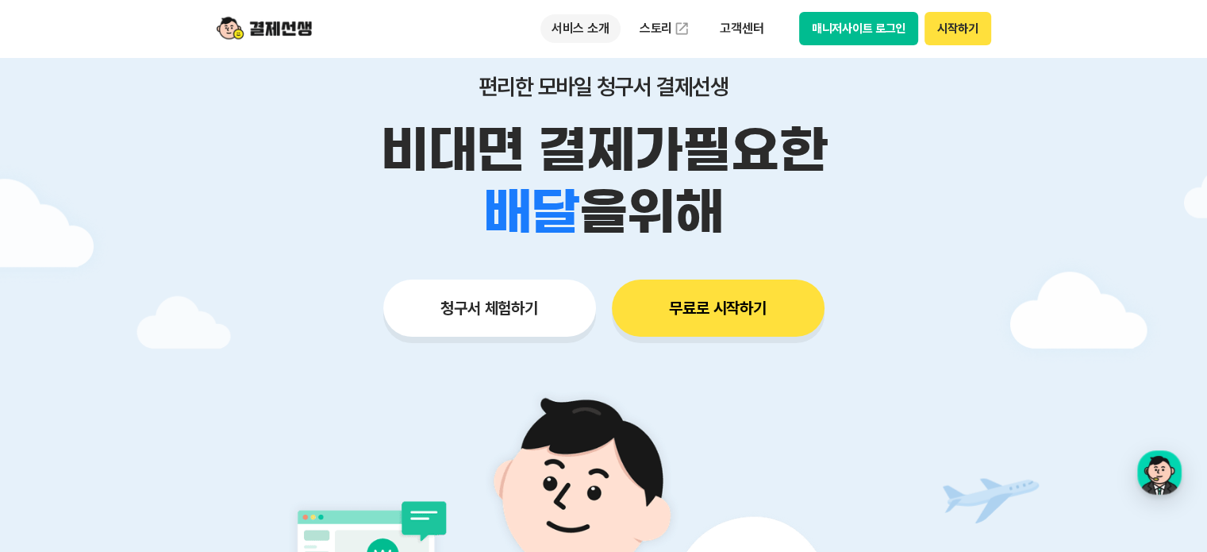
click at [568, 28] on p "서비스 소개" at bounding box center [581, 28] width 80 height 29
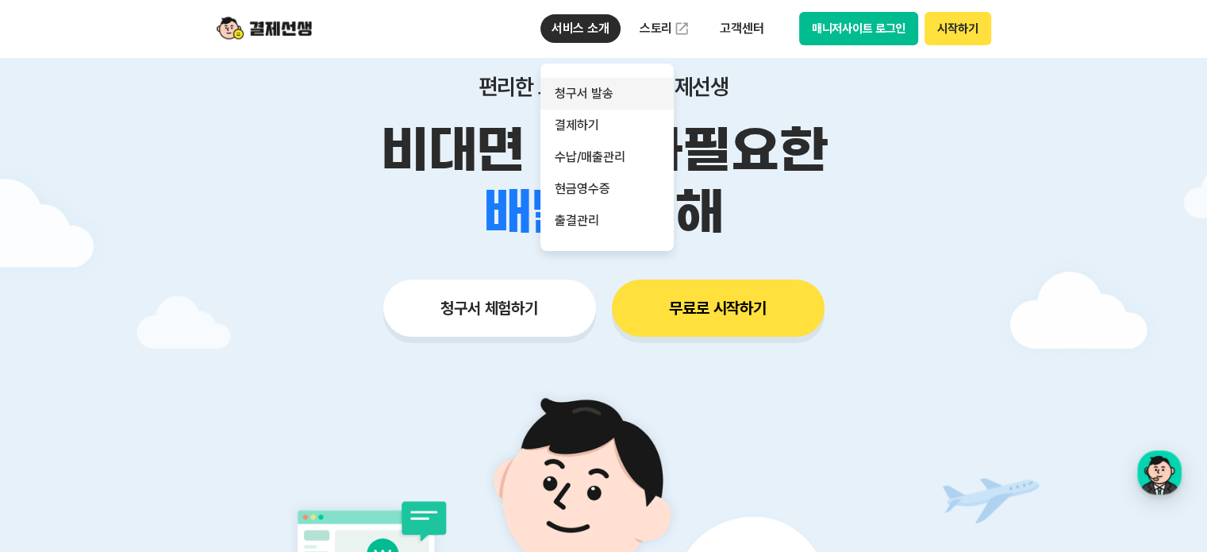
click at [575, 89] on link "청구서 발송" at bounding box center [607, 94] width 133 height 32
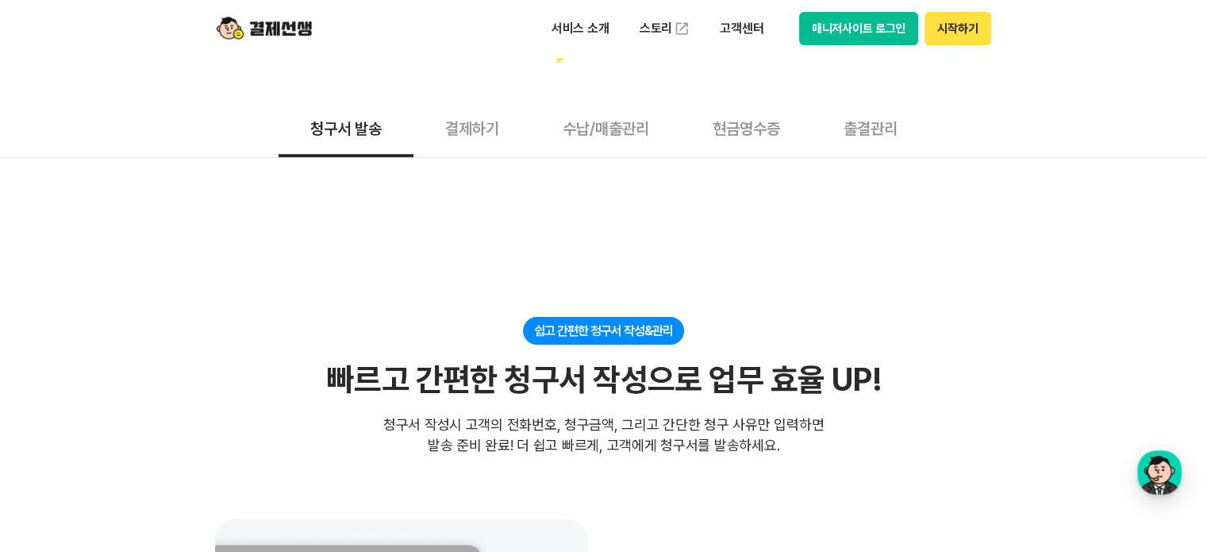
scroll to position [238, 0]
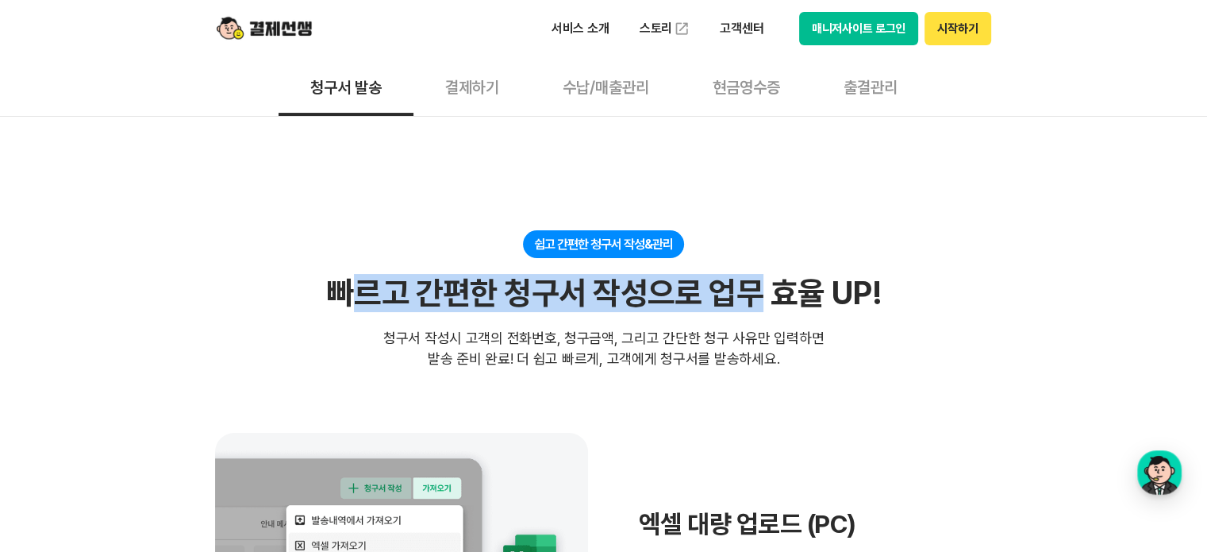
drag, startPoint x: 352, startPoint y: 229, endPoint x: 755, endPoint y: 303, distance: 409.3
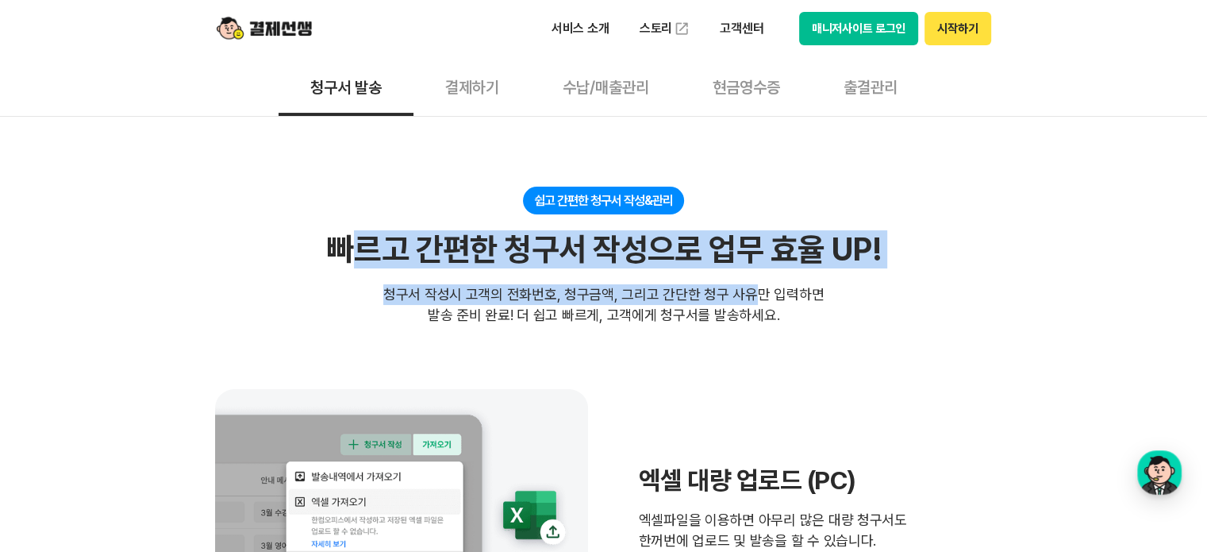
scroll to position [318, 0]
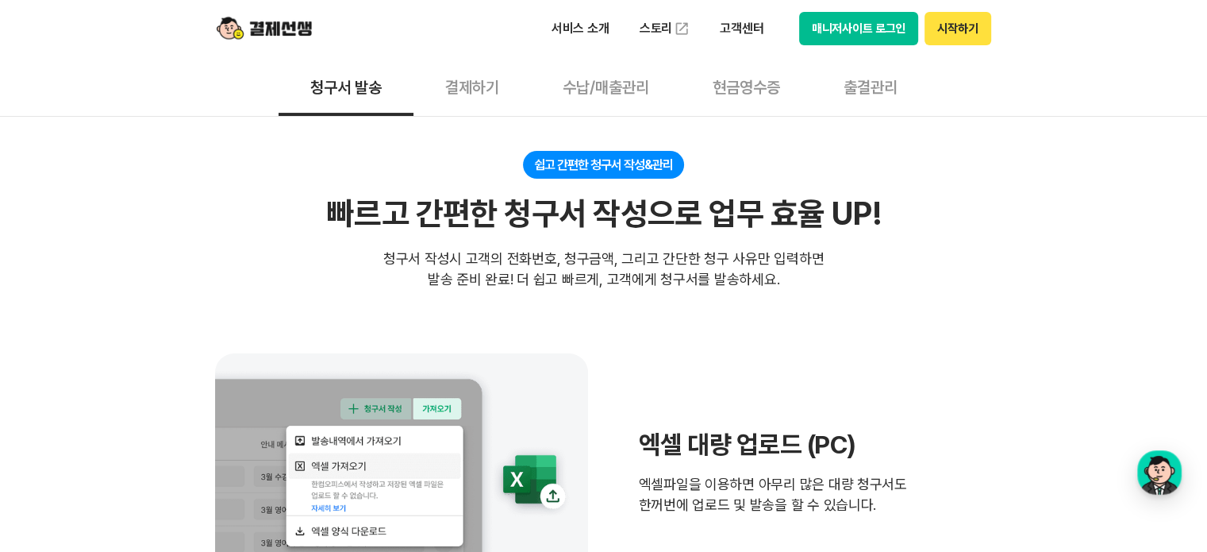
click at [772, 272] on div "청구서 작성시 고객의 전화번호, 청구금액, 그리고 간단한 청구 사유만 입력하면 발송 준비 완료! 더 쉽고 빠르게, 고객에게 청구서를 발송하세요." at bounding box center [603, 268] width 441 height 41
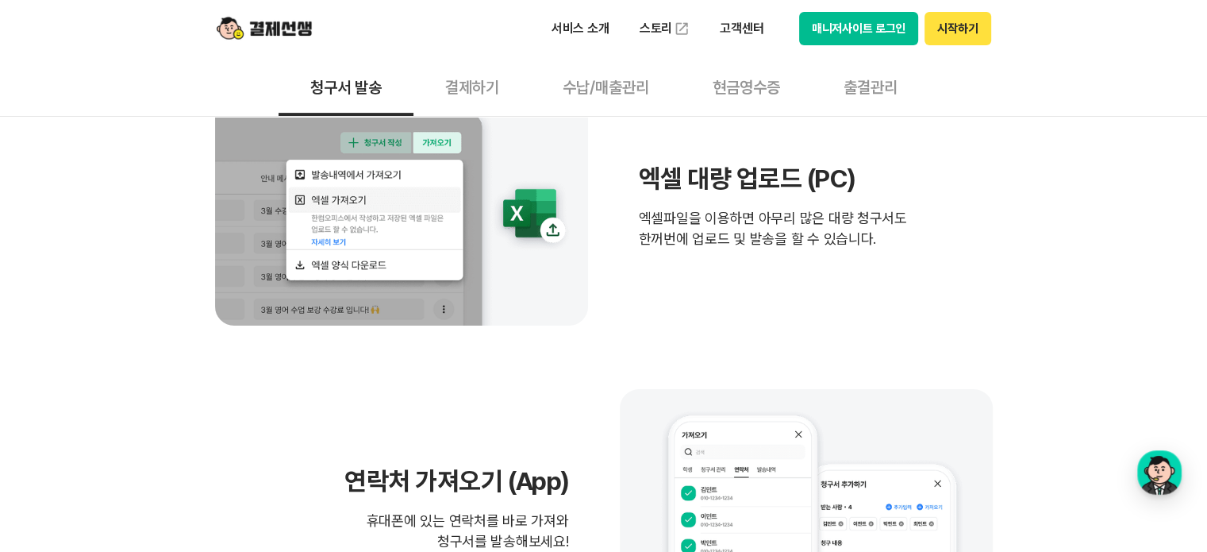
scroll to position [556, 0]
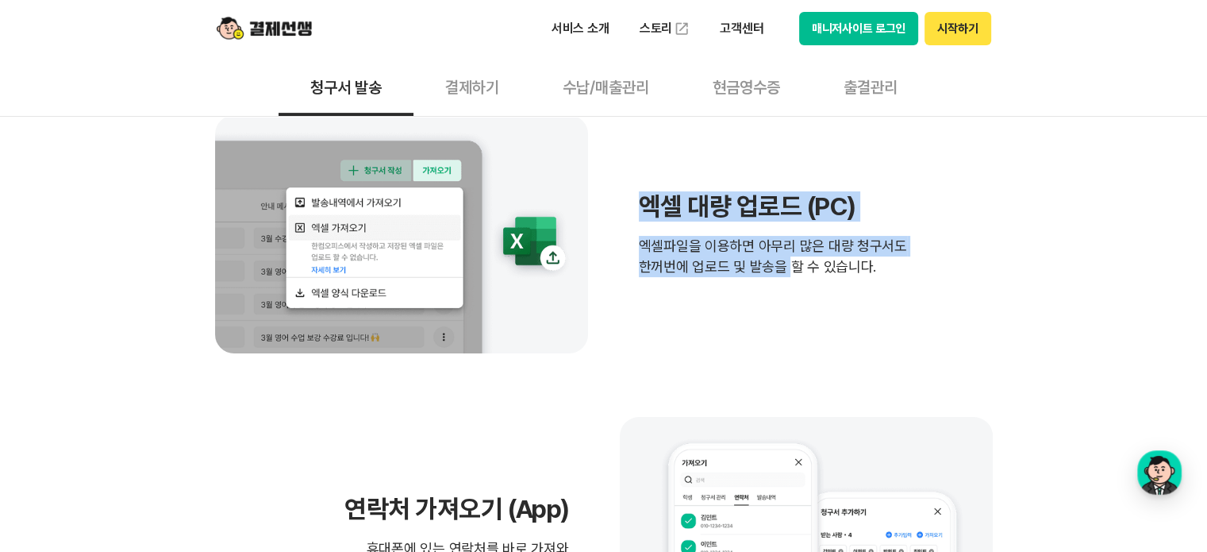
drag, startPoint x: 635, startPoint y: 206, endPoint x: 783, endPoint y: 295, distance: 172.8
click at [783, 295] on div "엑셀 대량 업로드 (PC) 엑셀파일을 이용하면 아무리 많은 대량 청구서도 한꺼번에 업로드 및 발송을 할 수 있습니다." at bounding box center [604, 234] width 778 height 238
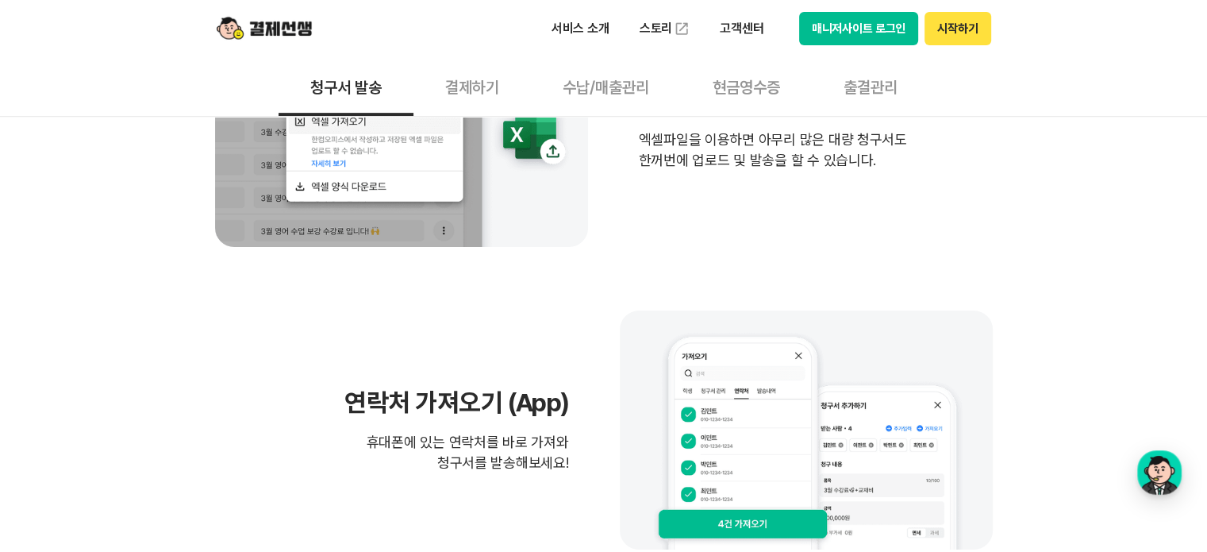
scroll to position [794, 0]
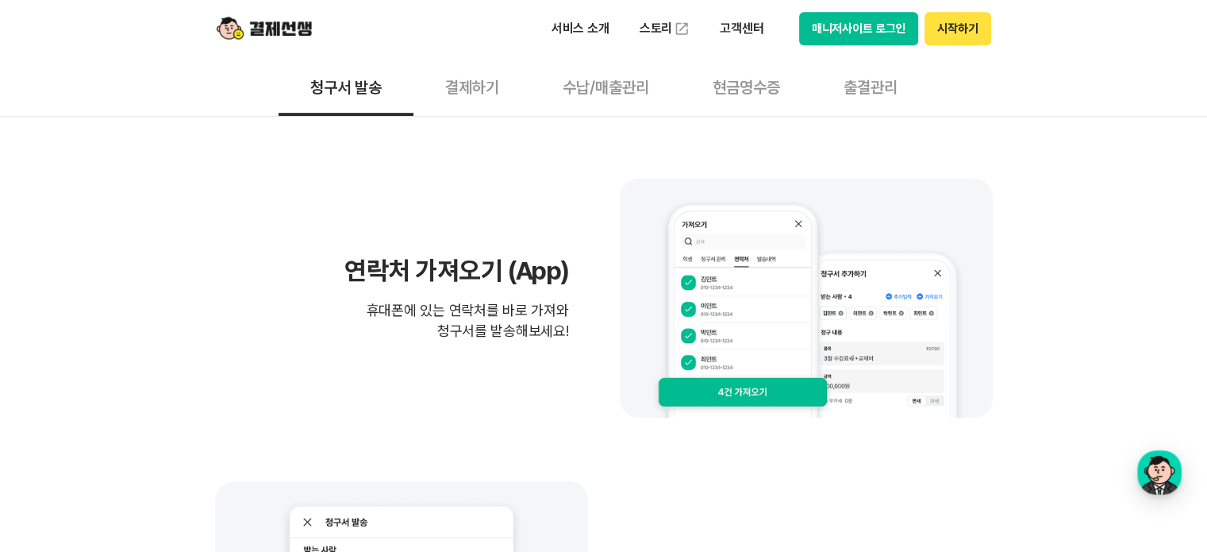
drag, startPoint x: 347, startPoint y: 284, endPoint x: 575, endPoint y: 353, distance: 238.1
click at [575, 353] on div "연락처 가져오기 (App) 휴대폰에 있는 연락처를 바로 가져와 청구서를 발송해보세요!" at bounding box center [604, 298] width 778 height 238
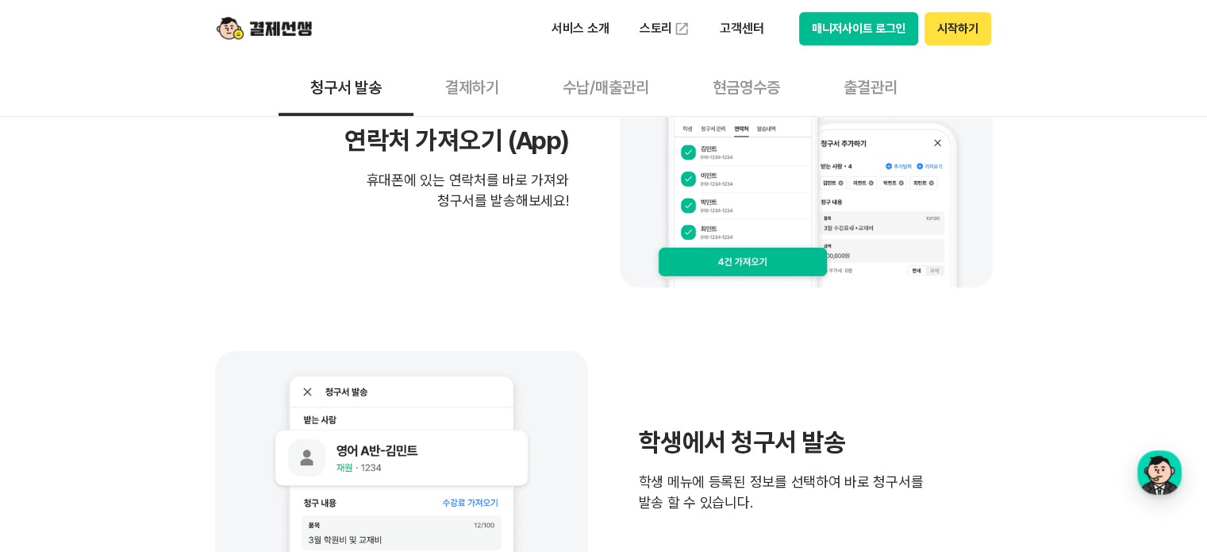
scroll to position [953, 0]
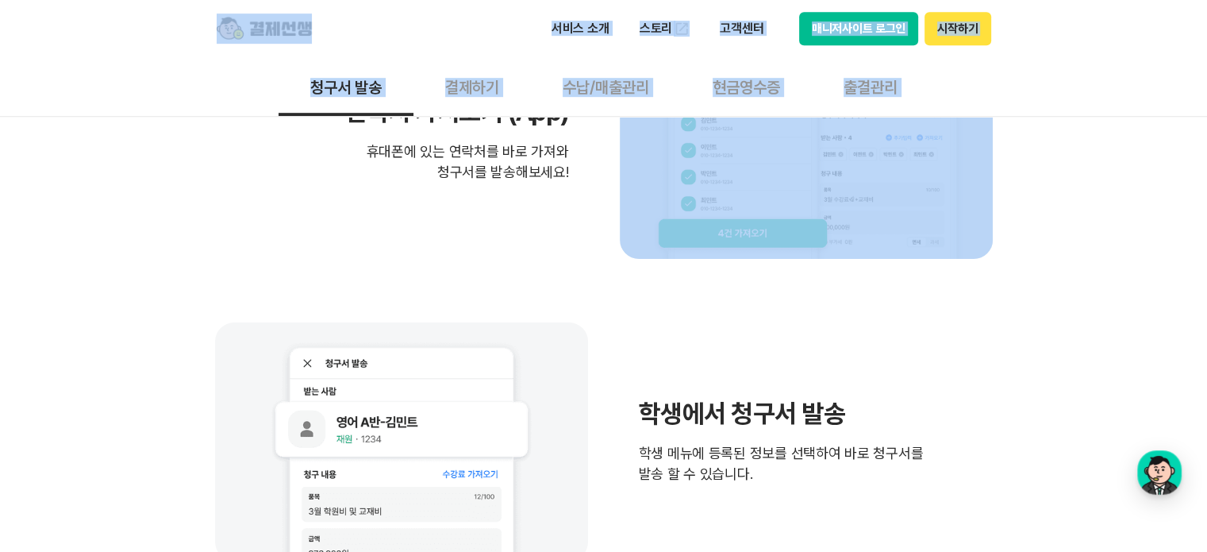
drag, startPoint x: 153, startPoint y: 44, endPoint x: 632, endPoint y: 179, distance: 497.1
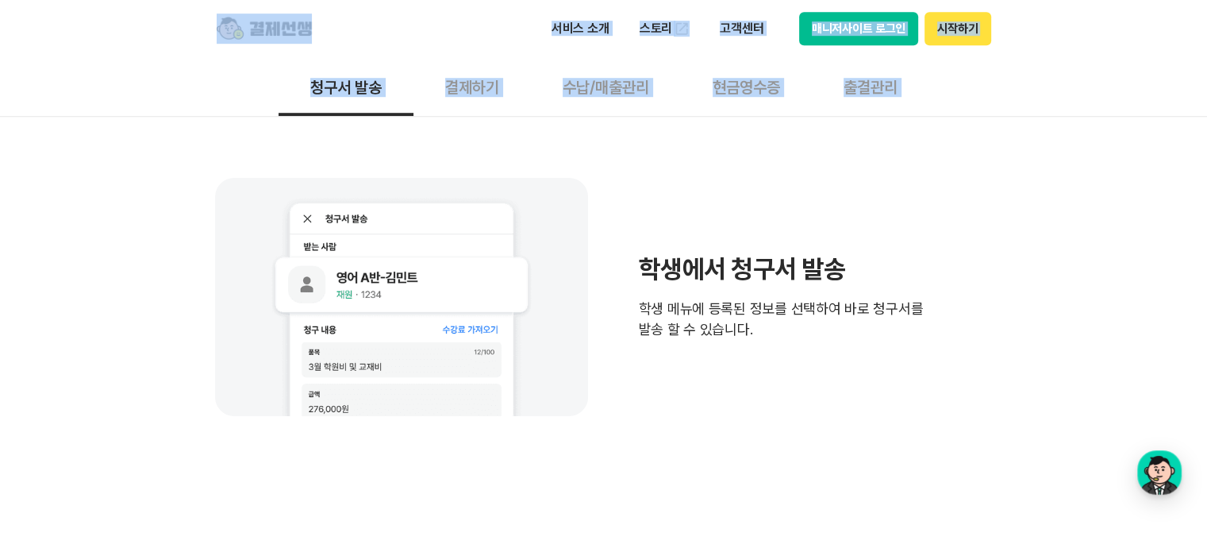
scroll to position [1111, 0]
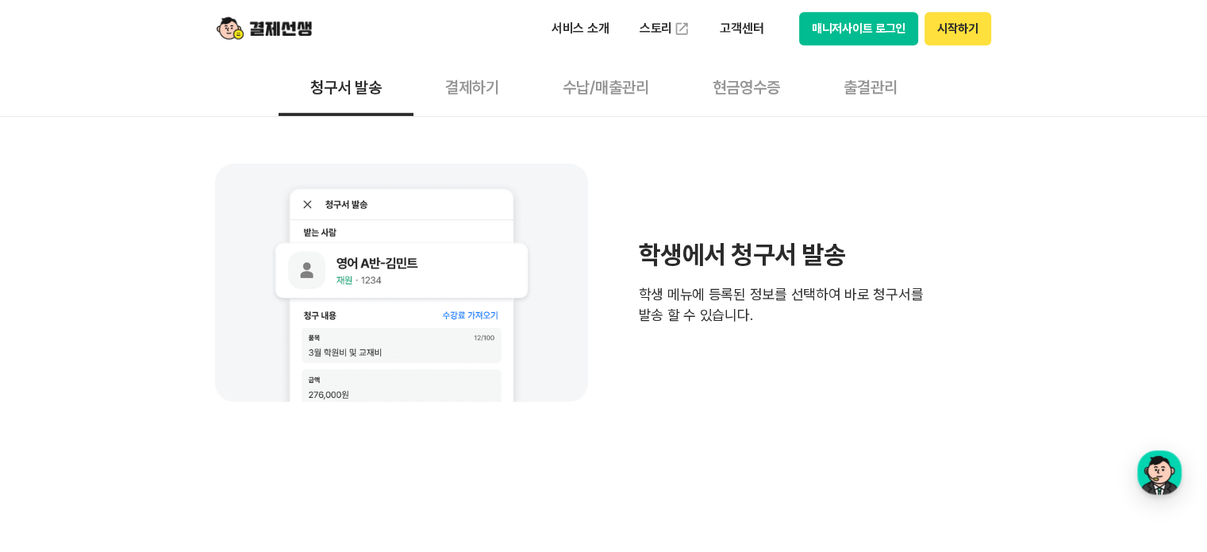
drag, startPoint x: 1050, startPoint y: 243, endPoint x: 807, endPoint y: 349, distance: 265.9
click at [807, 349] on div "학생에서 청구서 발송 학생 메뉴에 등록된 정보를 선택하여 바로 청구서를 발송 할 수 있습니다." at bounding box center [604, 283] width 778 height 238
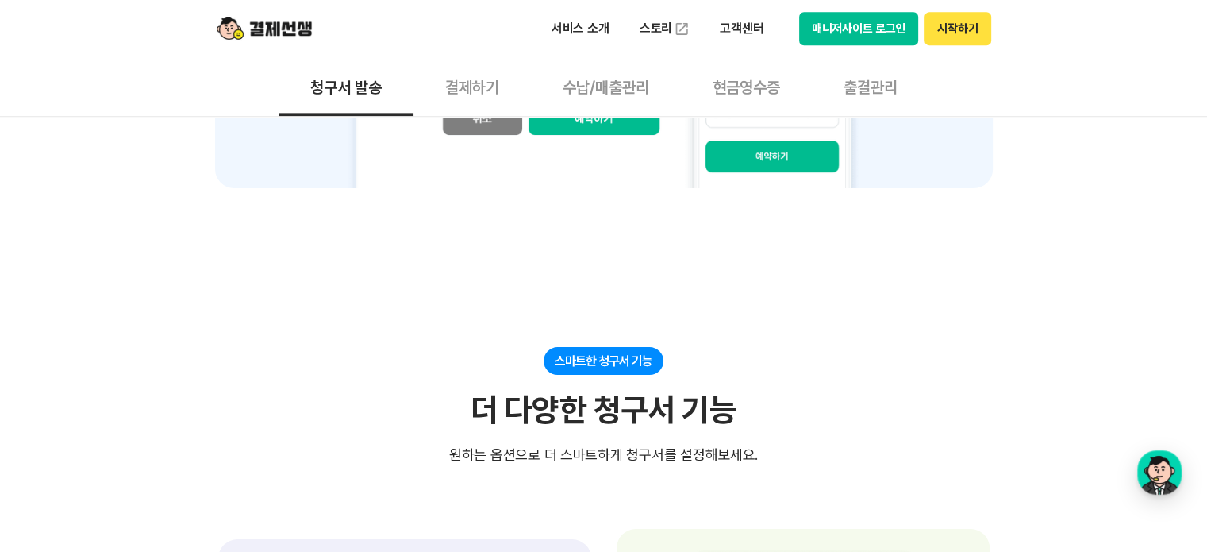
scroll to position [2143, 0]
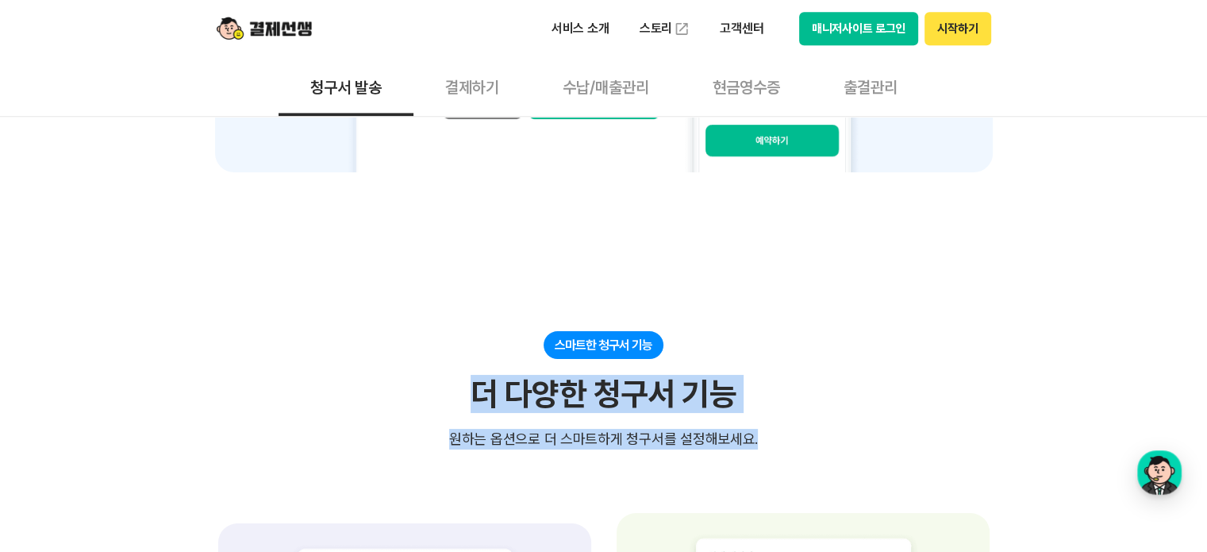
drag, startPoint x: 589, startPoint y: 354, endPoint x: 865, endPoint y: 414, distance: 282.8
click at [865, 414] on div "스마트한 청구서 기능 더 다양한 청구서 기능 원하는 옵션으로 더 스마트하게 청구서를 설정해보세요. 원하는 옵션으로 더 스마트하게 청구서를 설정…" at bounding box center [604, 390] width 778 height 118
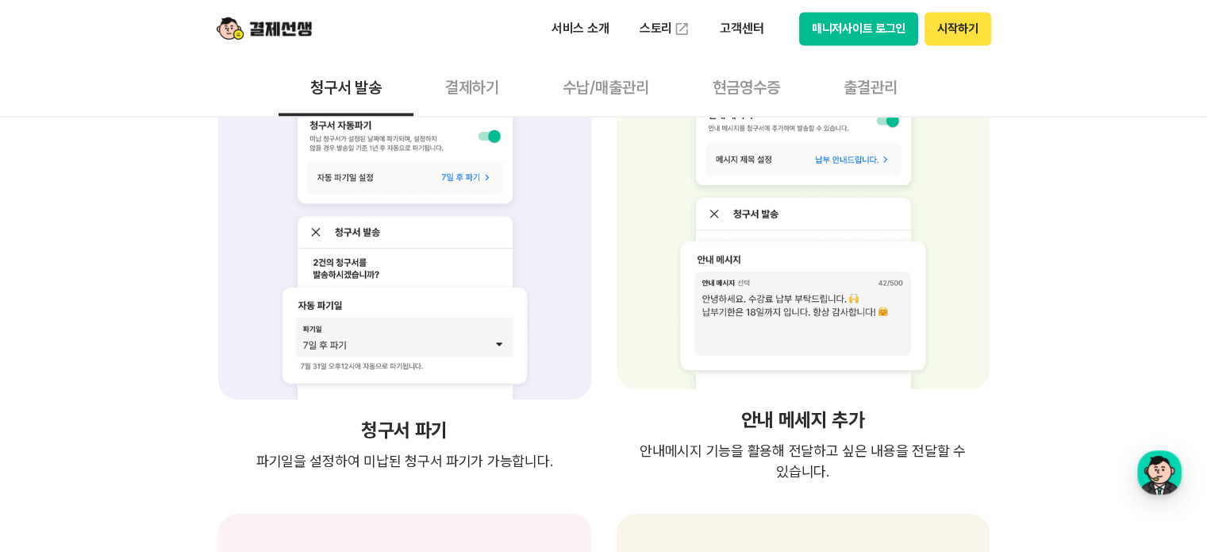
scroll to position [2620, 0]
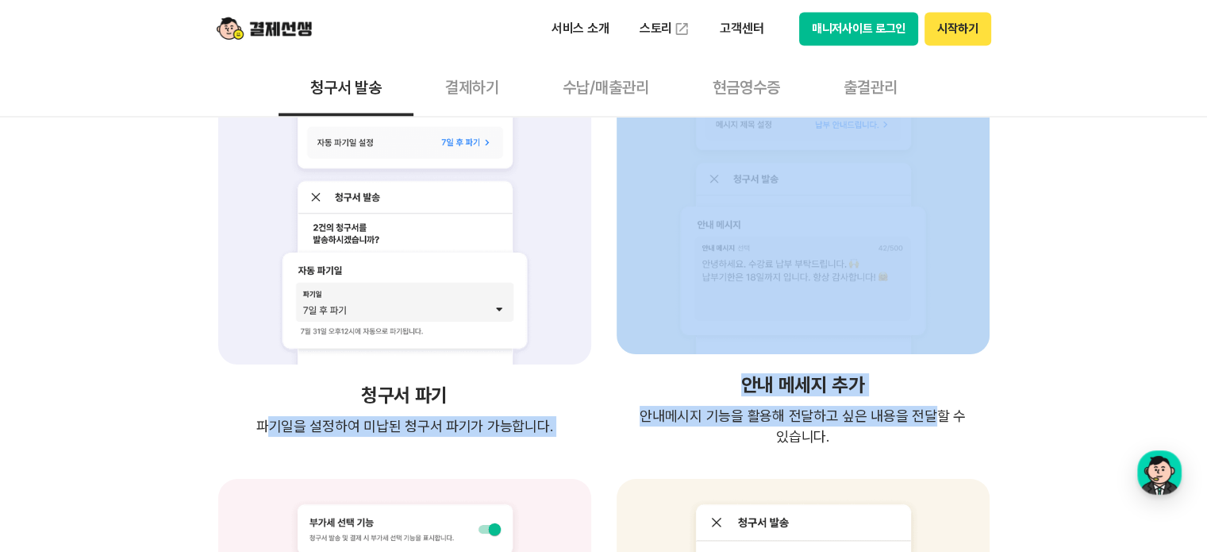
drag, startPoint x: 423, startPoint y: 394, endPoint x: 904, endPoint y: 395, distance: 481.1
click at [904, 395] on div "청구서 파기 파기일을 설정하여 미납된 청구서 파기가 가능합니다. 안내 메세지 추가 안내메시지 기능을 활용해 전달하고 싶은 내용을 전달할 수 있…" at bounding box center [604, 463] width 778 height 853
click at [904, 395] on div "안내 메세지 추가 안내메시지 기능을 활용해 전달하고 싶은 내용을 전달할 수 있습니다. 안내메시지 기능을 활용해 전달하고 싶은 내용을 전달할 수…" at bounding box center [803, 242] width 379 height 410
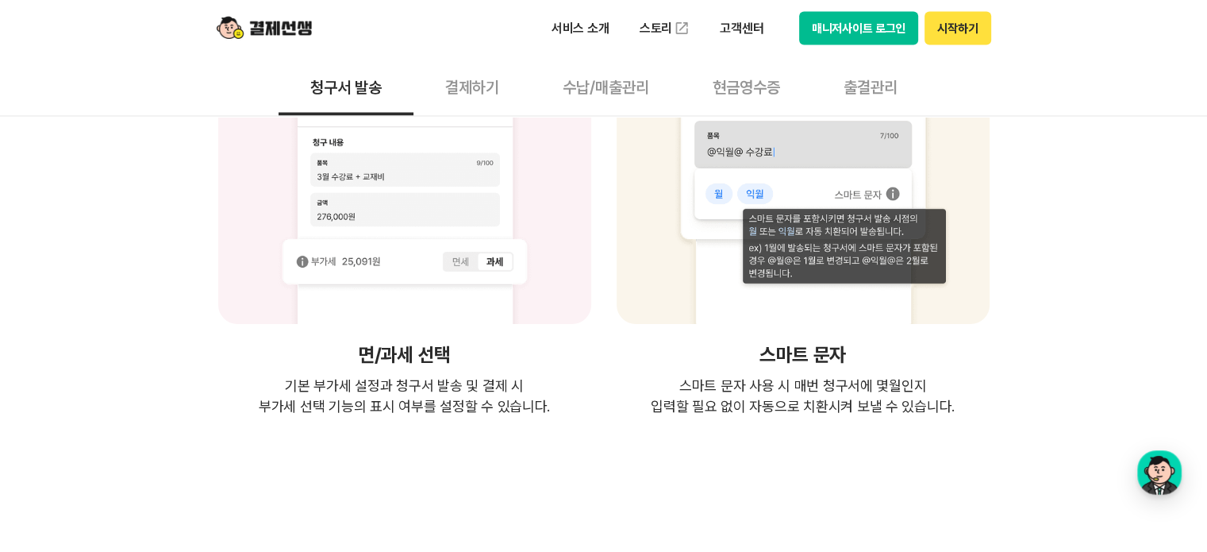
scroll to position [3096, 0]
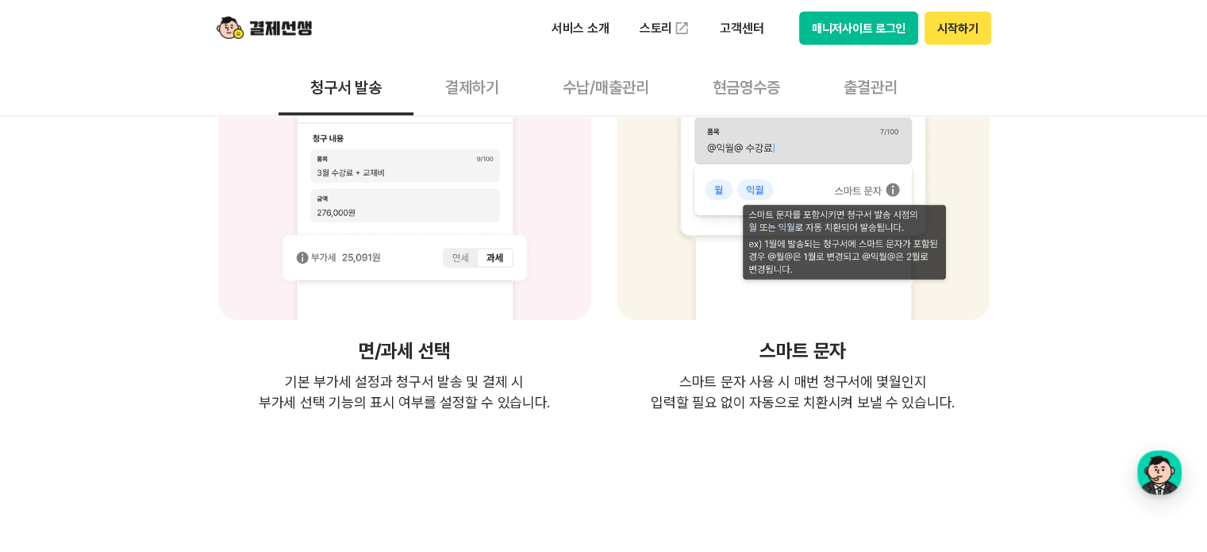
drag, startPoint x: 283, startPoint y: 332, endPoint x: 472, endPoint y: 335, distance: 189.0
click at [468, 333] on div "면/과세 선택 기본 부가세 설정과 청구서 발송 및 결제 시 부가세 선택 기능의 표시 여부를 설정할 수 있습니다." at bounding box center [404, 207] width 379 height 410
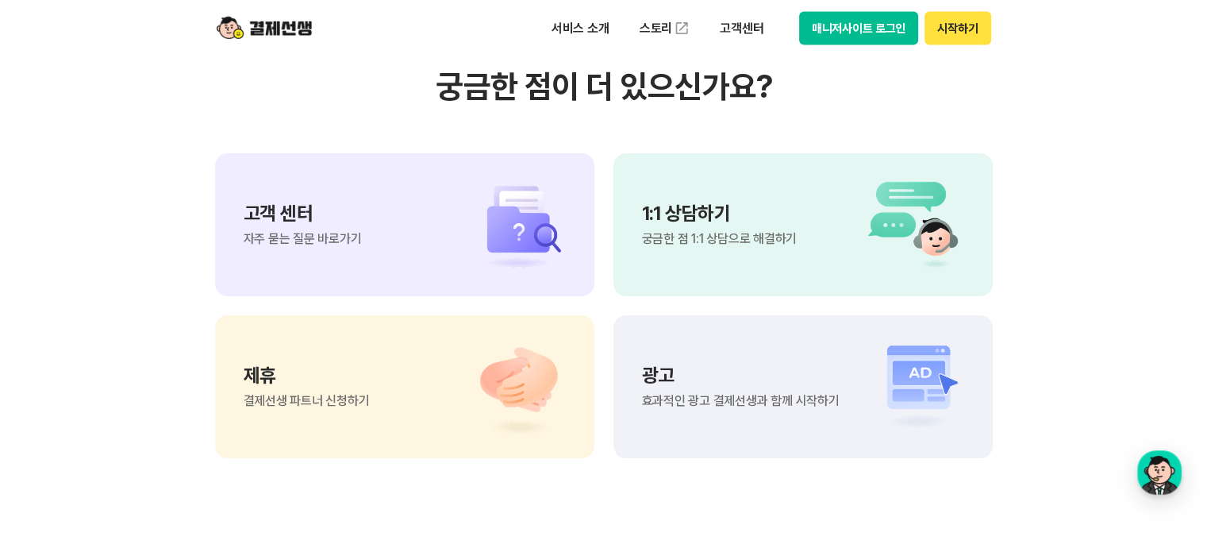
scroll to position [3652, 0]
